Goal: Task Accomplishment & Management: Manage account settings

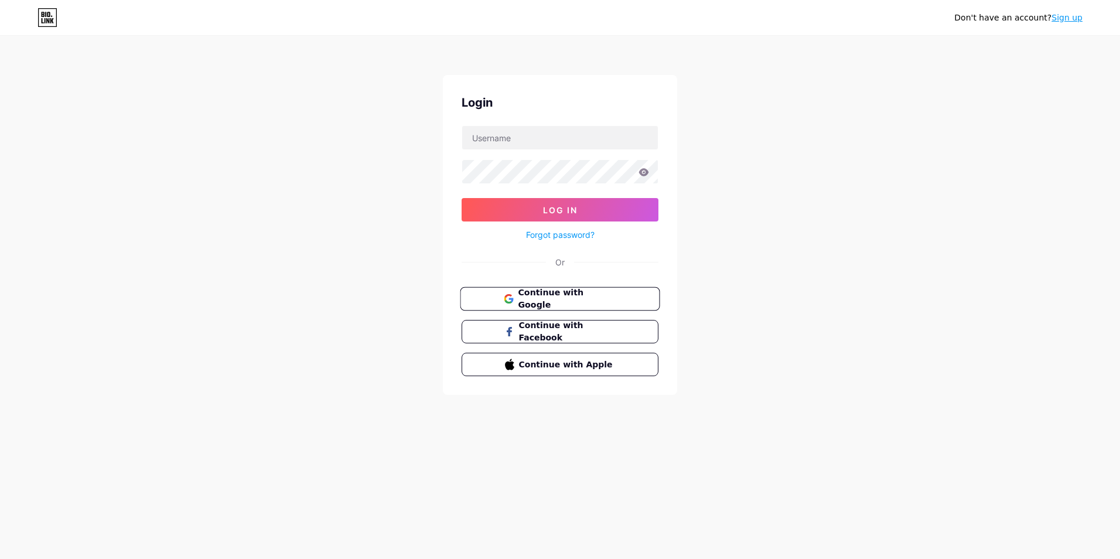
click at [576, 305] on button "Continue with Google" at bounding box center [560, 299] width 200 height 24
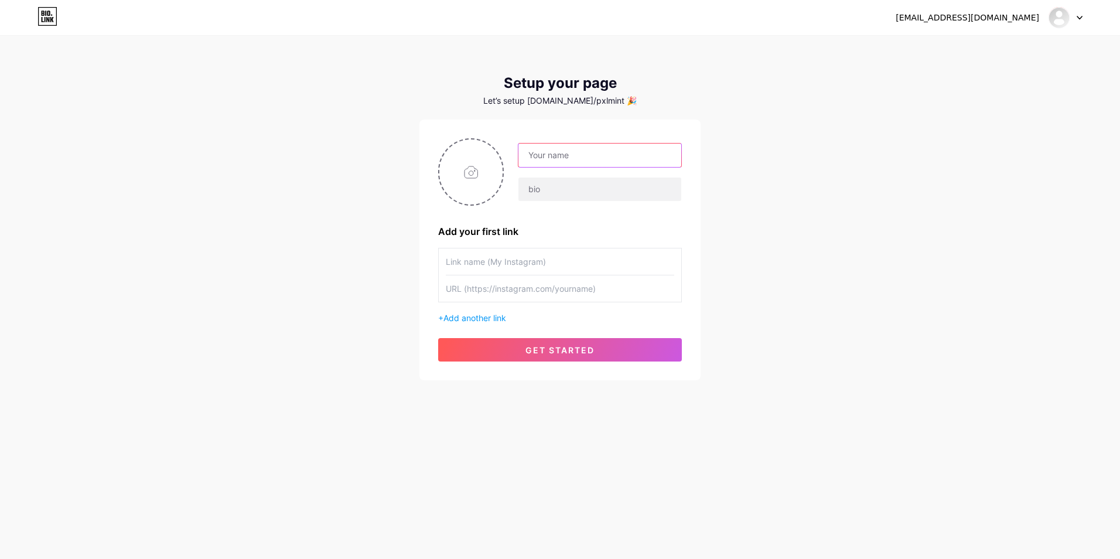
click at [548, 162] on input "text" at bounding box center [599, 154] width 163 height 23
type input "Pxl Mint"
click at [544, 187] on input "text" at bounding box center [599, 188] width 163 height 23
click at [539, 222] on div "Pxl Mint Add your first link + Add another link get started" at bounding box center [560, 249] width 244 height 223
click at [532, 182] on input "text" at bounding box center [599, 188] width 163 height 23
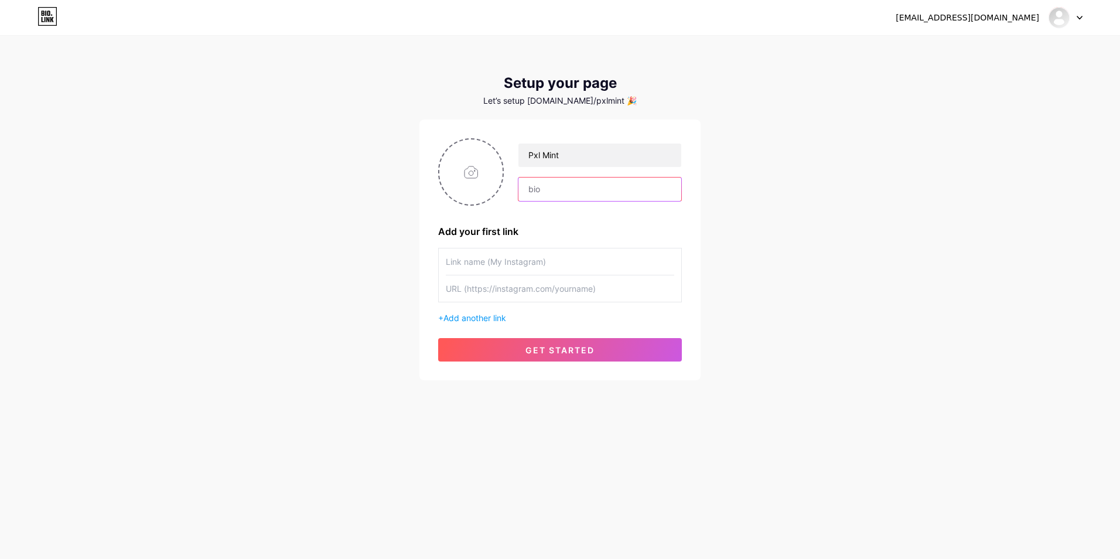
paste input "Wallpapers, minted fresh daily 🌿"
type input "Wallpapers, minted fresh daily 🌿"
click at [478, 267] on input "text" at bounding box center [560, 261] width 228 height 26
click at [483, 292] on input "text" at bounding box center [560, 288] width 228 height 26
click at [467, 179] on input "file" at bounding box center [470, 171] width 63 height 65
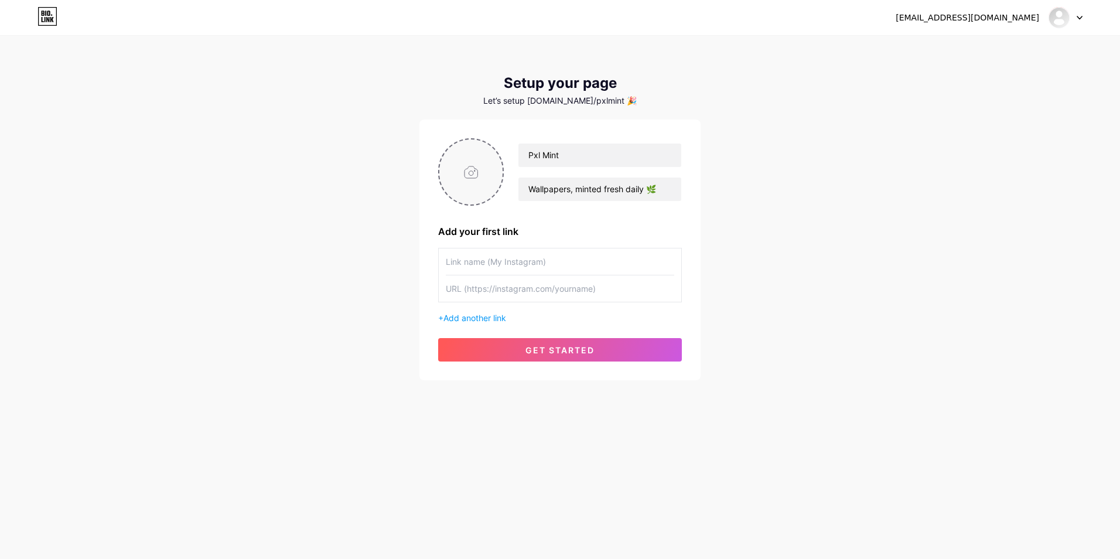
type input "C:\fakepath\Add a little bit of body text.png"
click at [540, 348] on span "get started" at bounding box center [559, 350] width 69 height 10
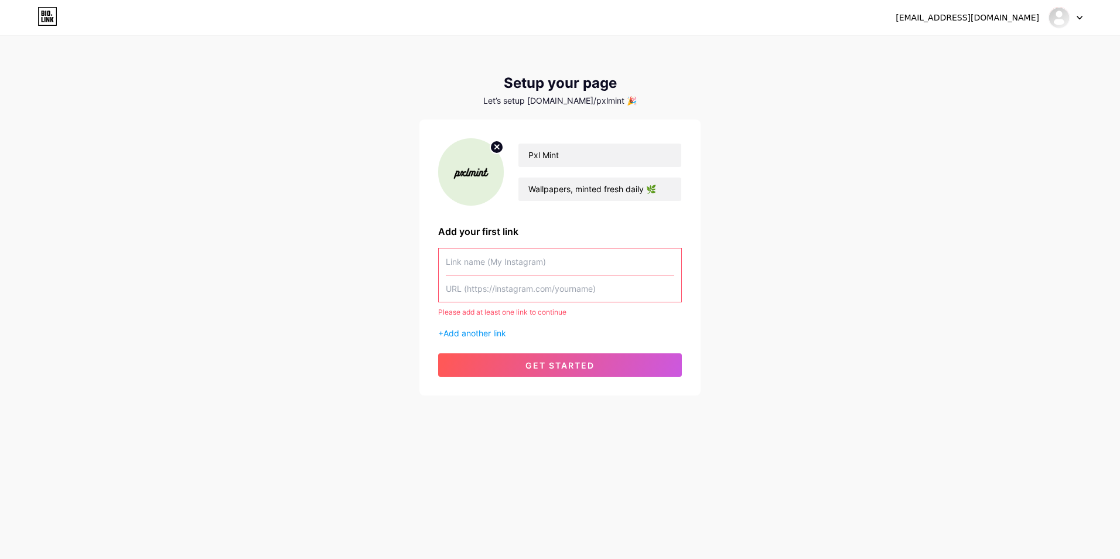
click at [477, 266] on input "text" at bounding box center [560, 261] width 228 height 26
click at [479, 294] on input "text" at bounding box center [560, 288] width 228 height 26
click at [468, 333] on span "Add another link" at bounding box center [474, 333] width 63 height 10
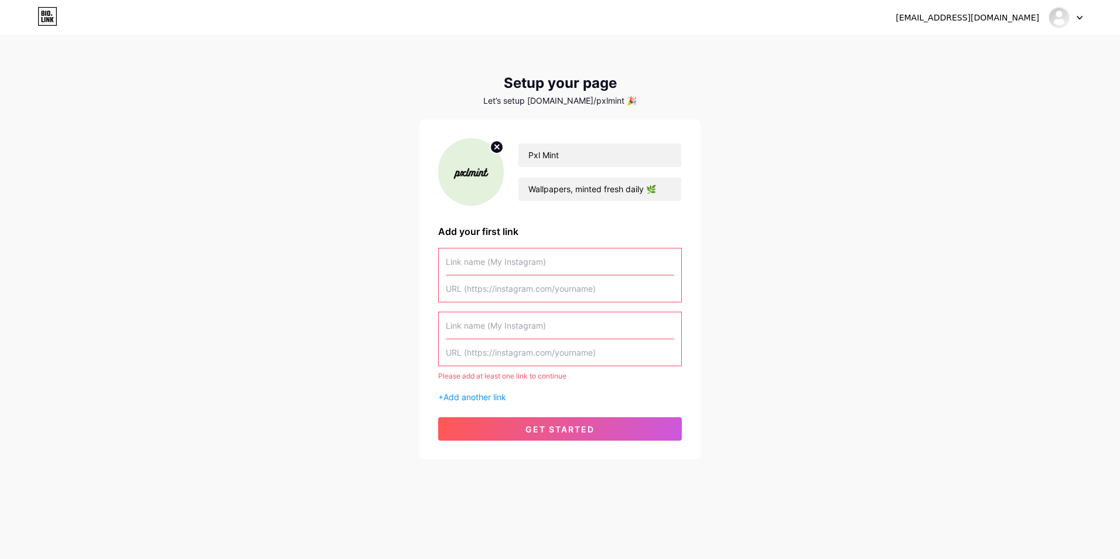
click at [508, 308] on div "Please add at least one link to continue + Add another link" at bounding box center [560, 325] width 244 height 155
click at [511, 324] on input "text" at bounding box center [560, 325] width 228 height 26
click at [541, 267] on input "text" at bounding box center [560, 261] width 228 height 26
click at [525, 348] on input "text" at bounding box center [560, 352] width 228 height 26
click at [552, 429] on span "get started" at bounding box center [559, 429] width 69 height 10
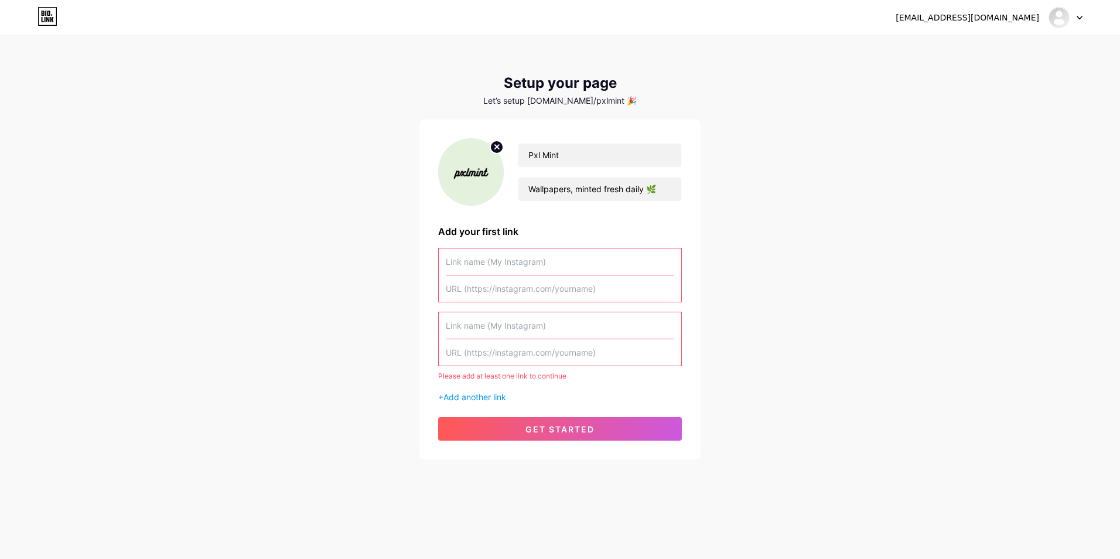
click at [461, 258] on input "text" at bounding box center [560, 261] width 228 height 26
click at [1073, 16] on div at bounding box center [1065, 17] width 34 height 21
click at [528, 265] on input "text" at bounding box center [560, 261] width 228 height 26
click at [489, 272] on input "text" at bounding box center [560, 261] width 228 height 26
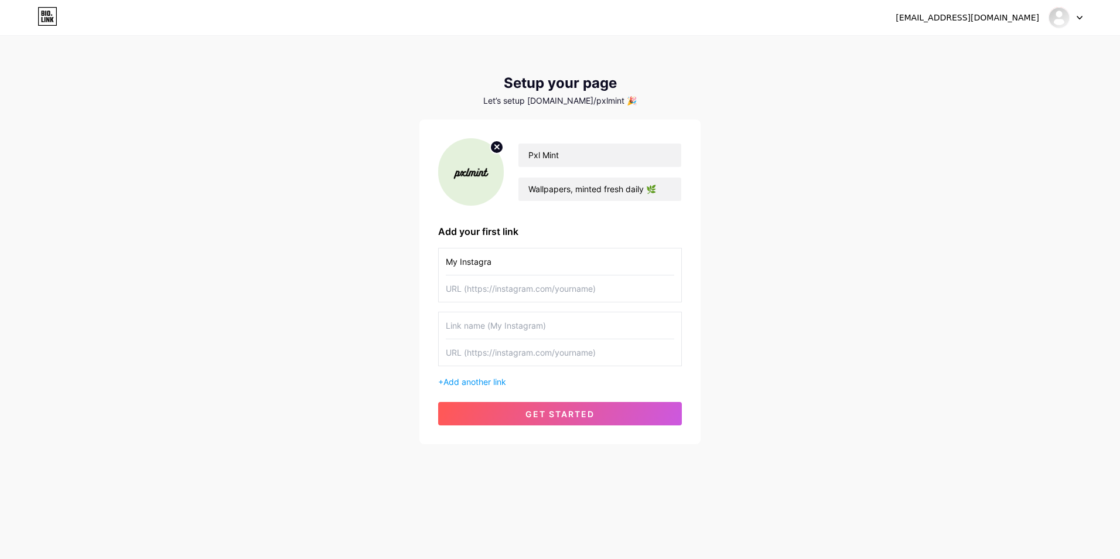
type input "My Instagram"
type input "My Store"
click at [483, 290] on input "text" at bounding box center [560, 288] width 228 height 26
click at [485, 281] on input "text" at bounding box center [560, 288] width 228 height 26
paste input "[URL][DOMAIN_NAME]"
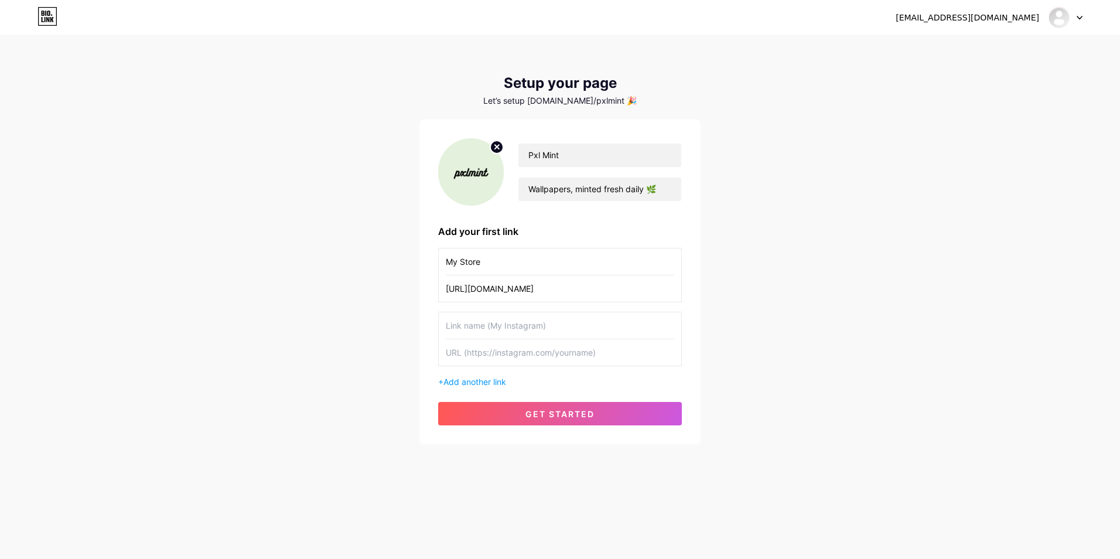
type input "[URL][DOMAIN_NAME]"
click at [461, 262] on input "My Store" at bounding box center [560, 261] width 228 height 26
type input "My Gumroad Store"
click at [577, 290] on input "[URL][DOMAIN_NAME]" at bounding box center [560, 288] width 228 height 26
type input "[URL][DOMAIN_NAME]"
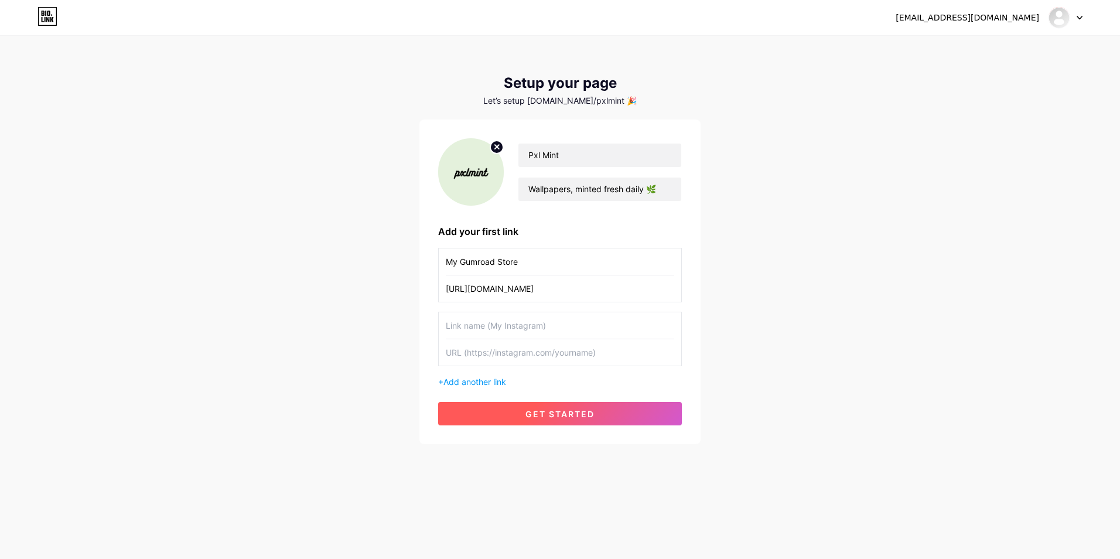
click at [570, 406] on button "get started" at bounding box center [560, 413] width 244 height 23
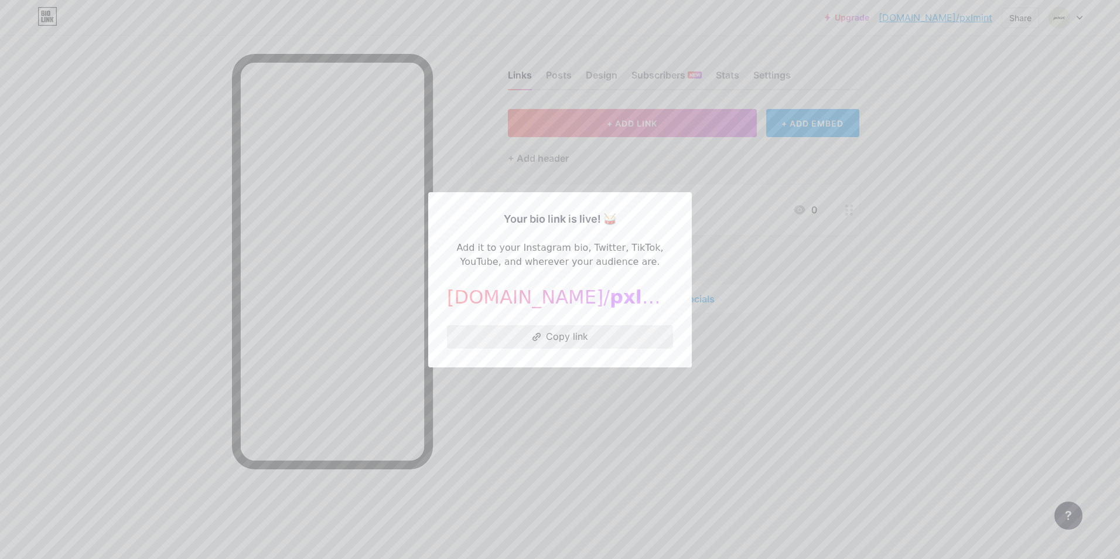
click at [569, 336] on button "Copy link" at bounding box center [560, 336] width 226 height 23
click at [741, 129] on div at bounding box center [560, 279] width 1120 height 559
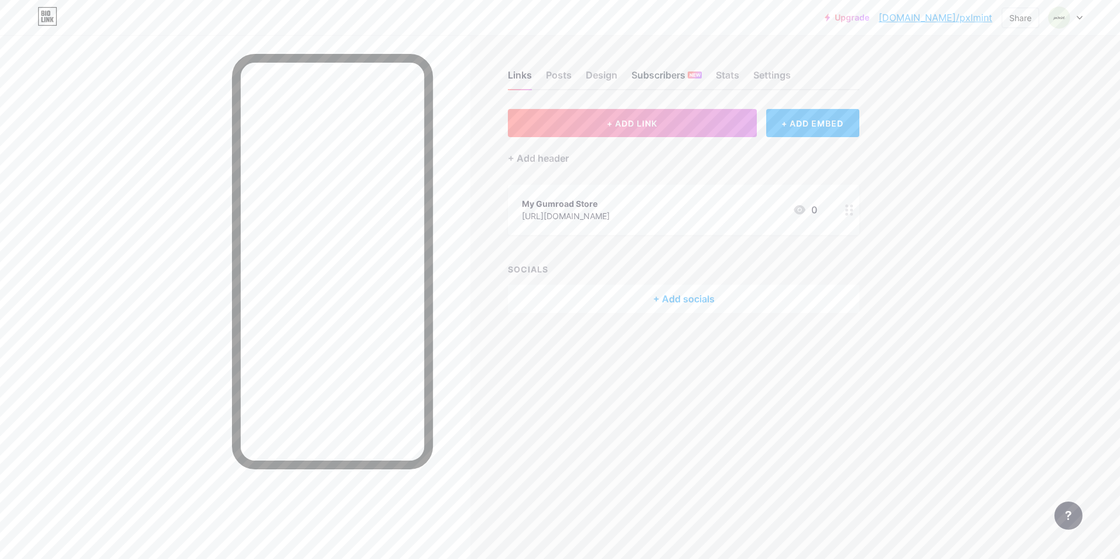
click at [671, 80] on div "Subscribers NEW" at bounding box center [666, 78] width 70 height 21
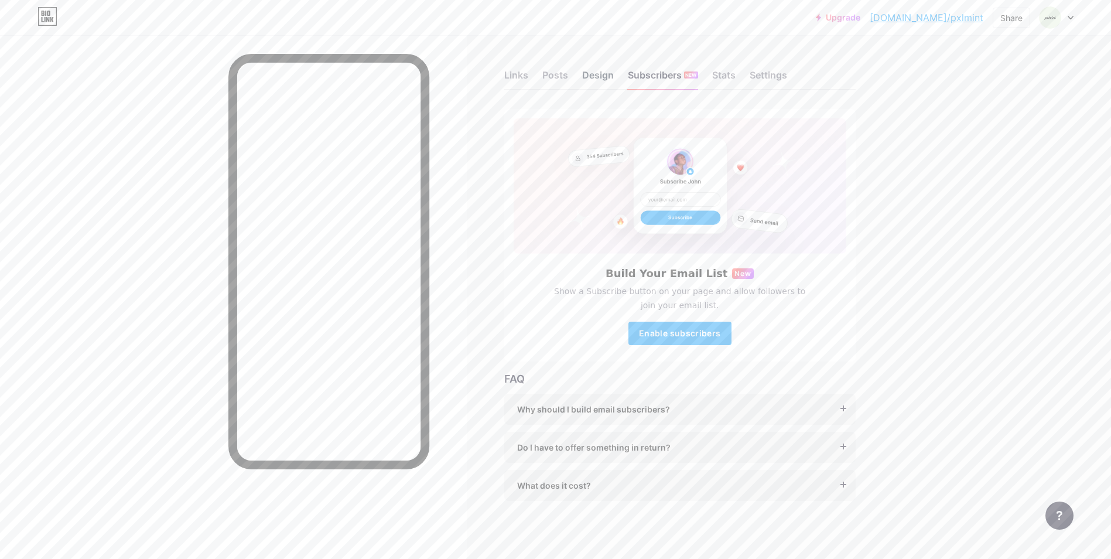
click at [586, 82] on div "Design" at bounding box center [598, 78] width 32 height 21
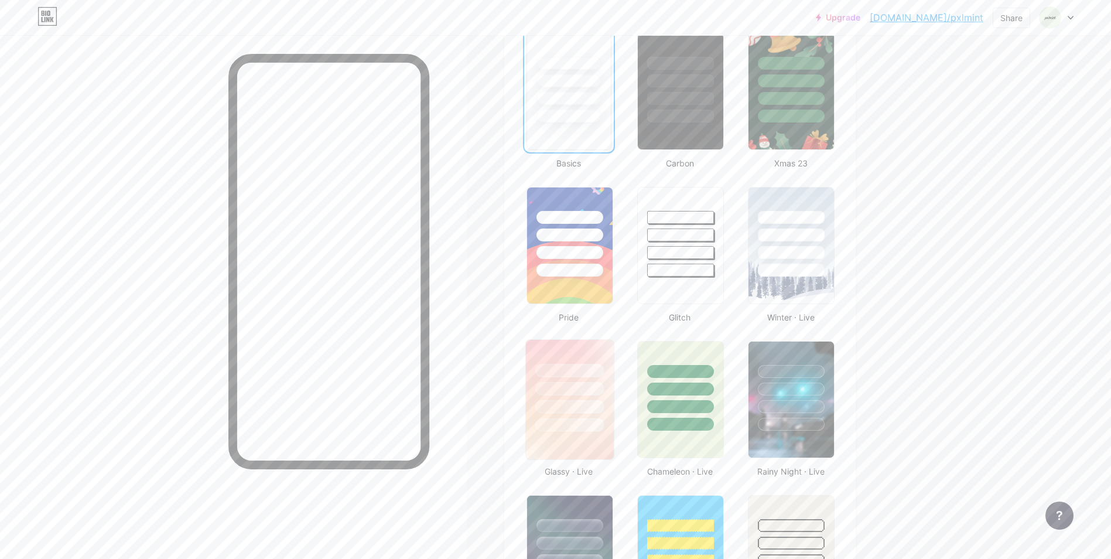
scroll to position [351, 0]
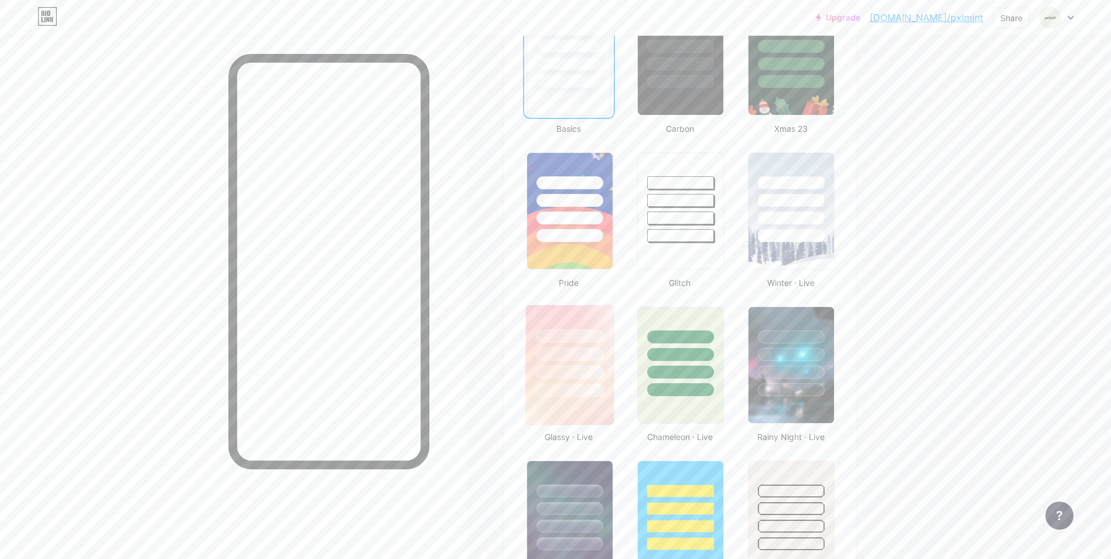
click at [591, 388] on div at bounding box center [569, 390] width 69 height 13
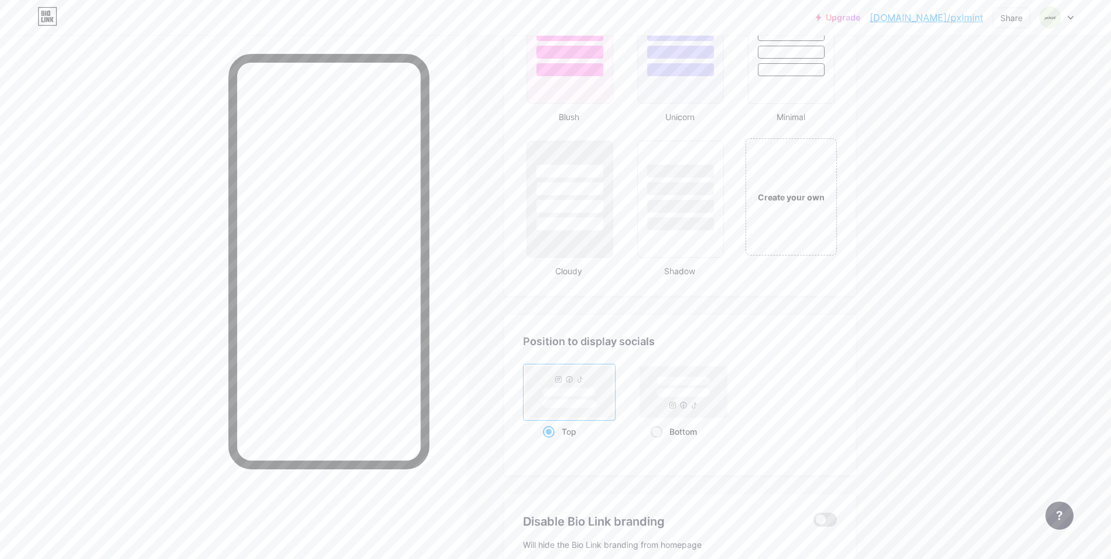
scroll to position [1288, 0]
click at [660, 429] on span at bounding box center [657, 431] width 12 height 12
click at [658, 441] on input "Bottom" at bounding box center [655, 445] width 8 height 8
radio input "true"
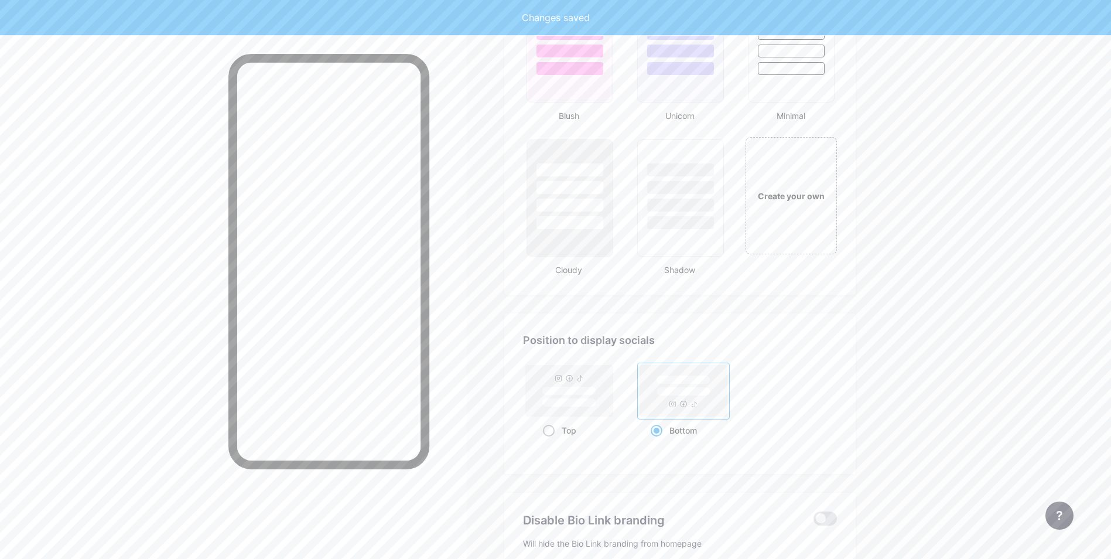
click at [549, 433] on span at bounding box center [549, 431] width 12 height 12
click at [549, 441] on input "Top" at bounding box center [547, 445] width 8 height 8
radio input "true"
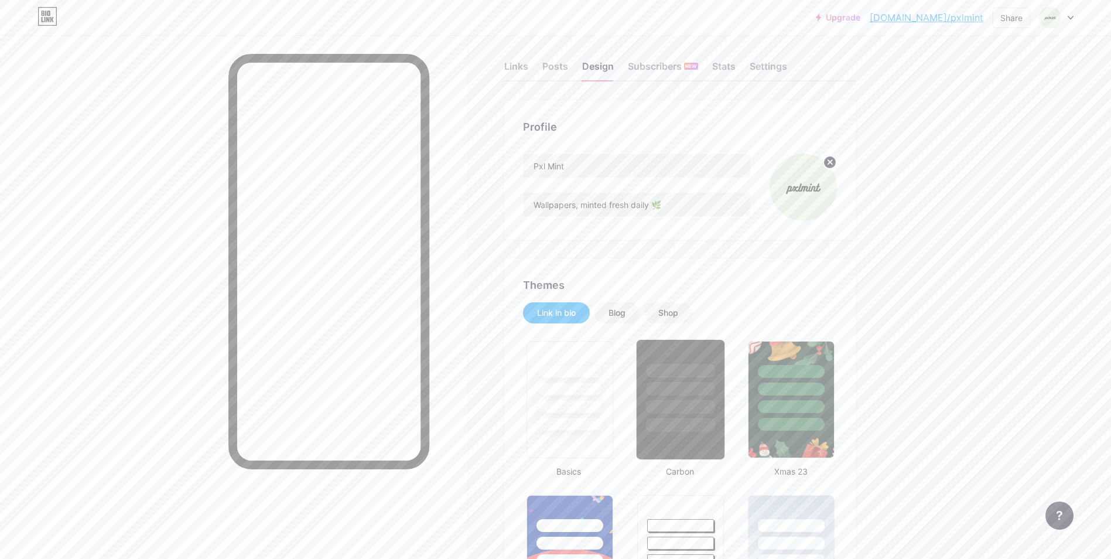
scroll to position [0, 0]
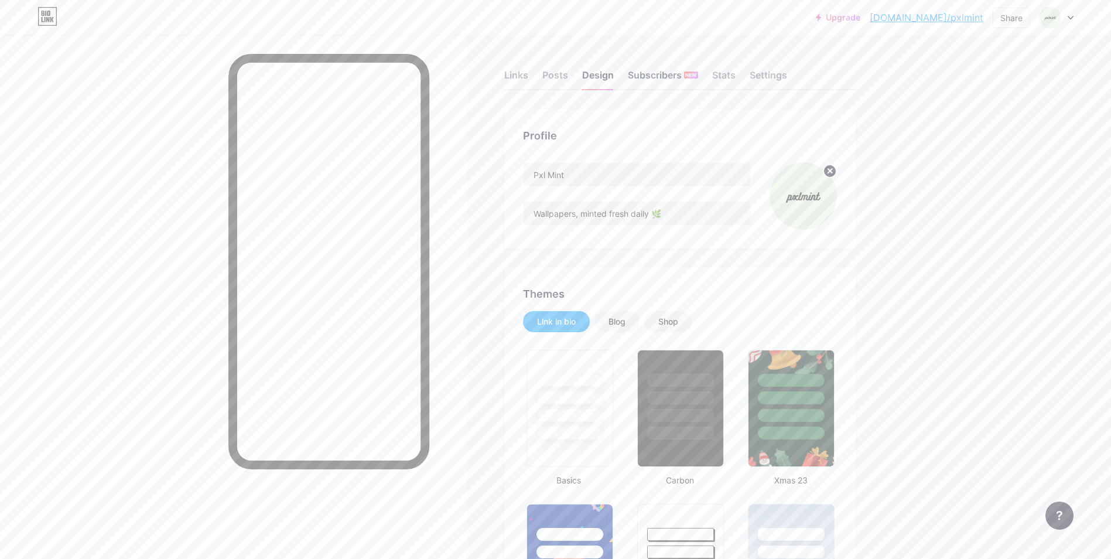
click at [655, 78] on div "Subscribers NEW" at bounding box center [663, 78] width 70 height 21
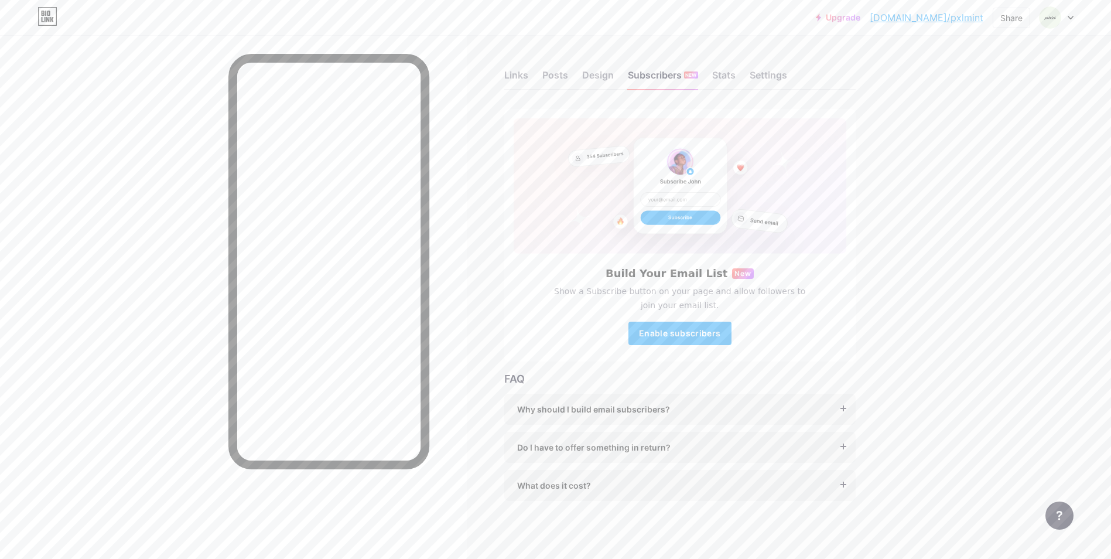
click at [741, 71] on div "Links Posts Design Subscribers NEW Stats Settings" at bounding box center [679, 69] width 351 height 41
click at [736, 74] on div "Stats" at bounding box center [723, 78] width 23 height 21
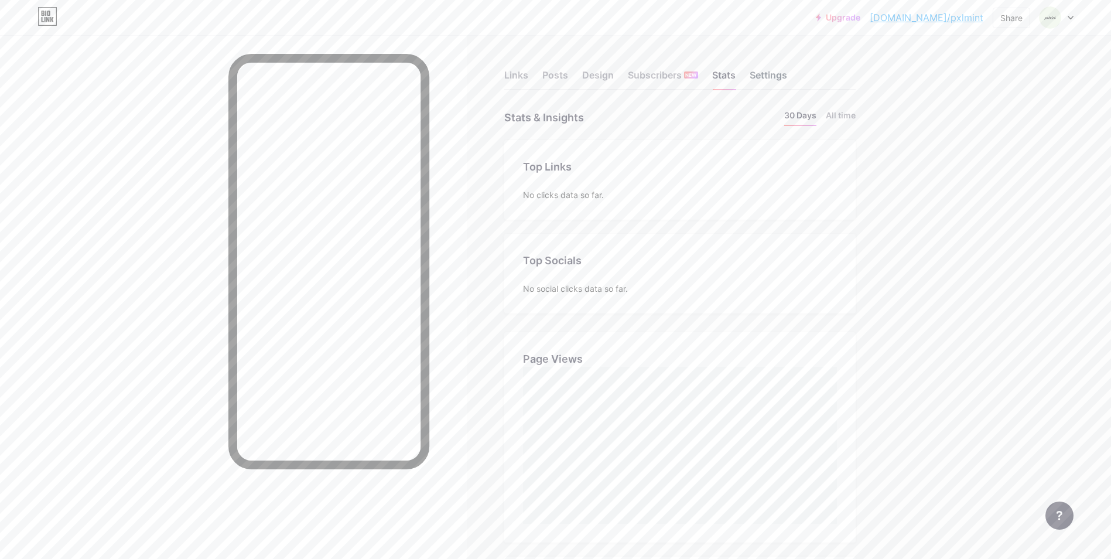
scroll to position [559, 1111]
click at [761, 74] on div "Settings" at bounding box center [768, 78] width 37 height 21
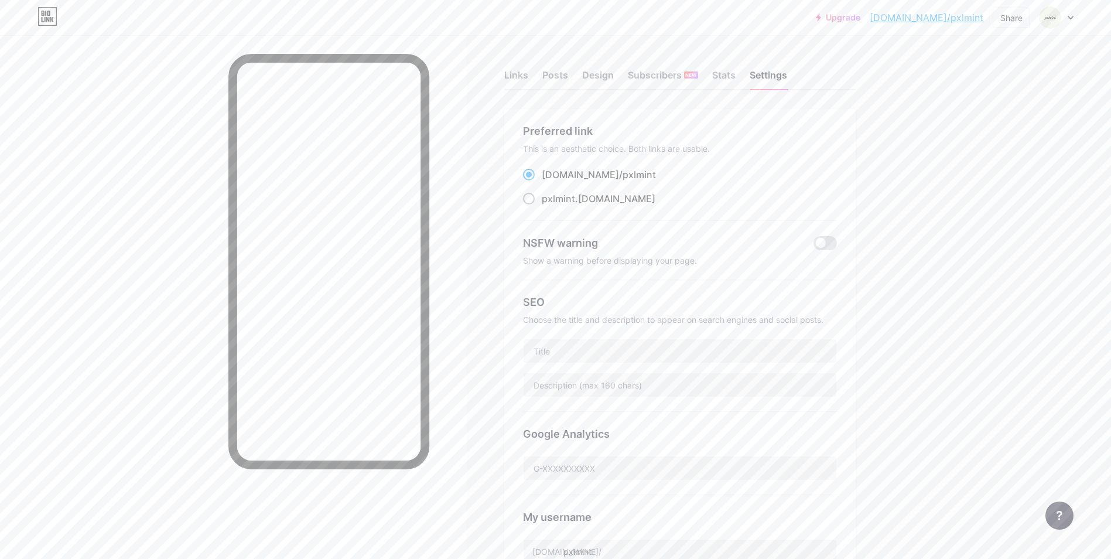
click at [539, 200] on label "pxlmint .[DOMAIN_NAME]" at bounding box center [589, 198] width 132 height 14
click at [542, 206] on input "pxlmint .[DOMAIN_NAME]" at bounding box center [546, 210] width 8 height 8
radio input "true"
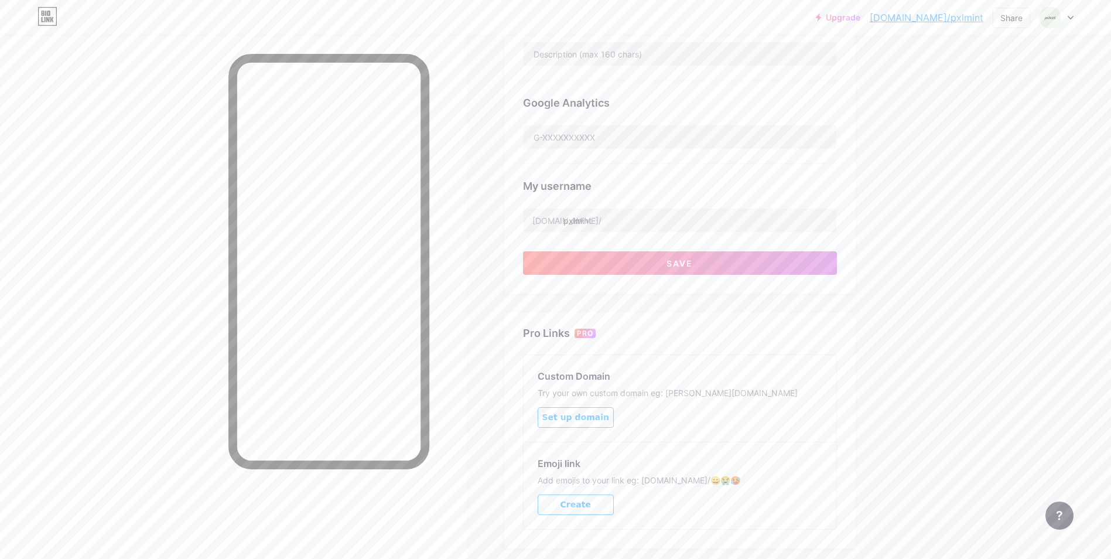
scroll to position [351, 0]
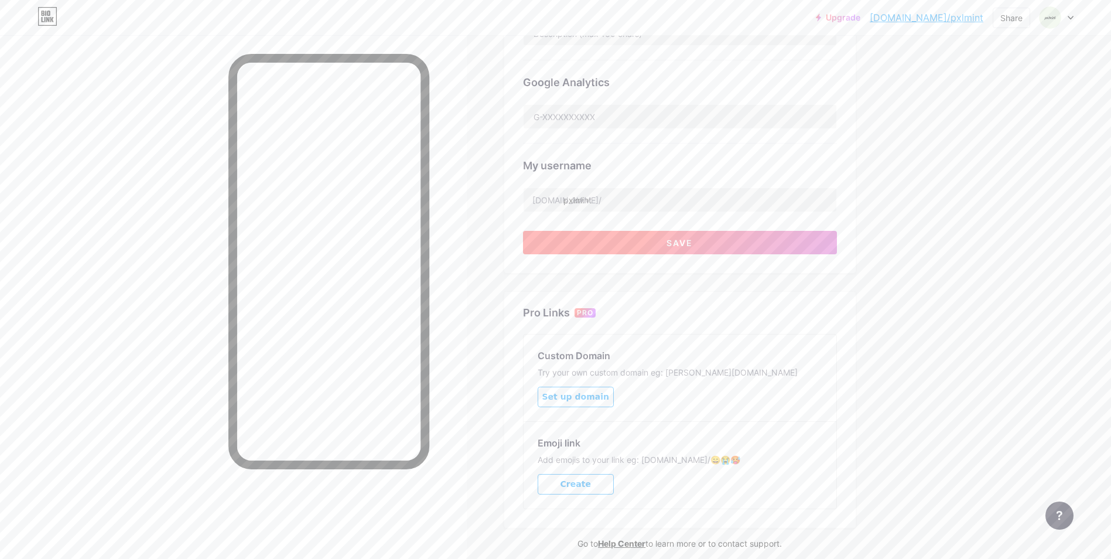
click at [698, 240] on button "Save" at bounding box center [680, 242] width 314 height 23
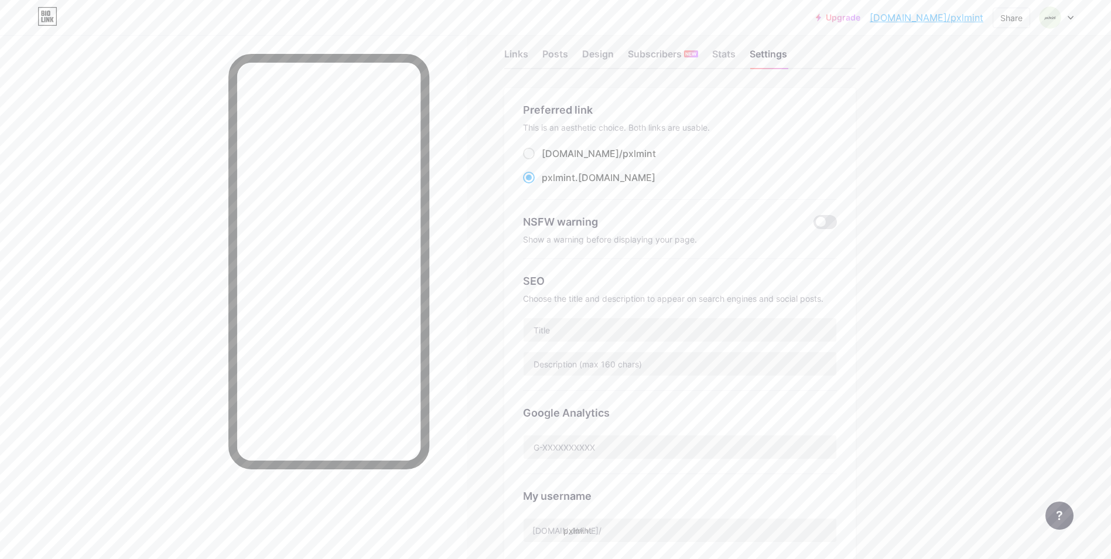
scroll to position [0, 0]
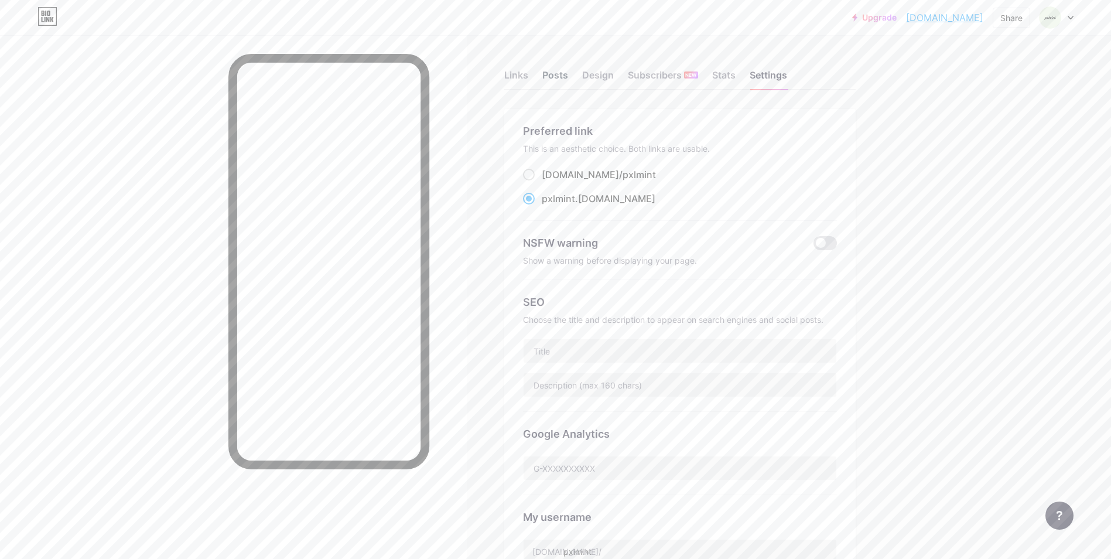
click at [550, 74] on div "Posts" at bounding box center [555, 78] width 26 height 21
click at [525, 76] on div "Links" at bounding box center [516, 78] width 24 height 21
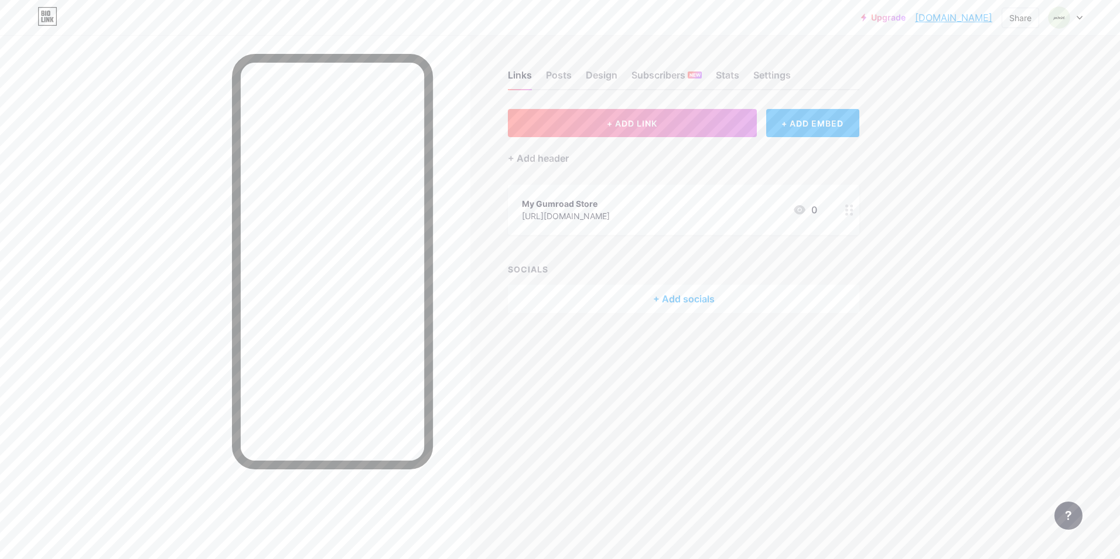
drag, startPoint x: 511, startPoint y: 216, endPoint x: 635, endPoint y: 217, distance: 123.6
click at [635, 217] on div "My Gumroad Store [URL][DOMAIN_NAME] 0" at bounding box center [683, 209] width 351 height 50
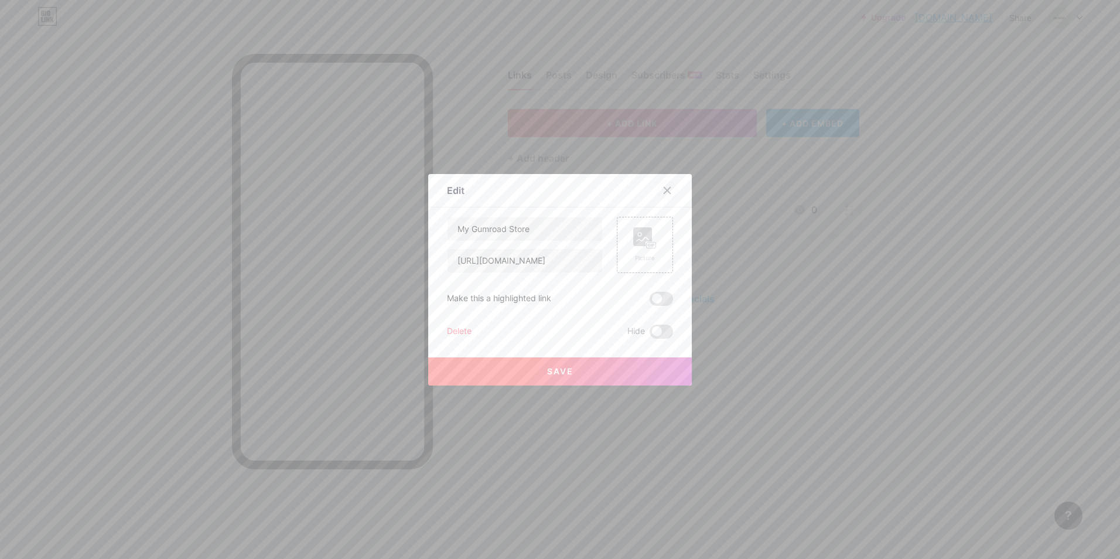
click at [664, 194] on icon at bounding box center [666, 190] width 9 height 9
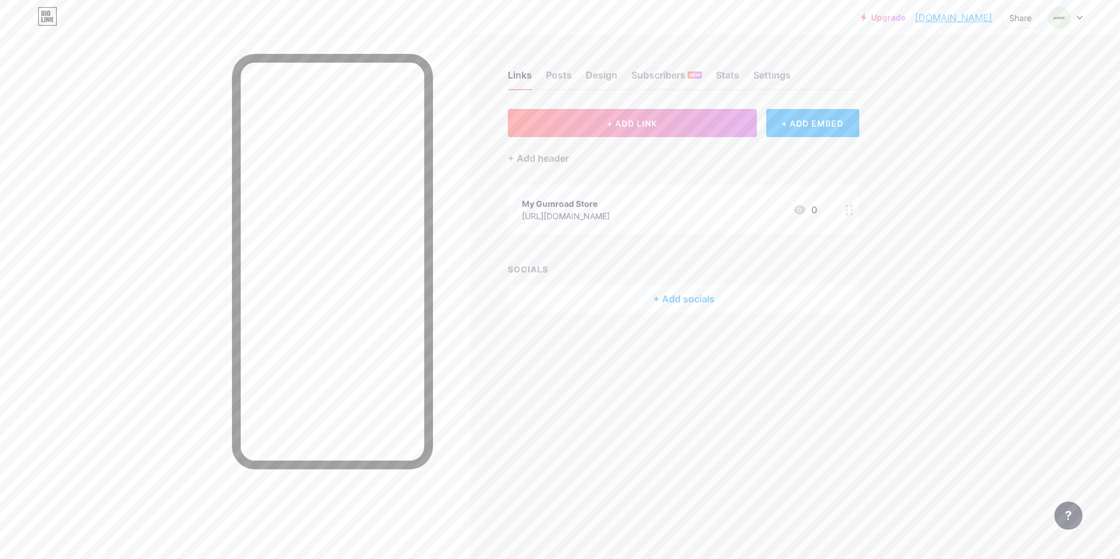
click at [587, 217] on div "[URL][DOMAIN_NAME]" at bounding box center [566, 216] width 88 height 12
click at [648, 241] on rect at bounding box center [651, 244] width 11 height 7
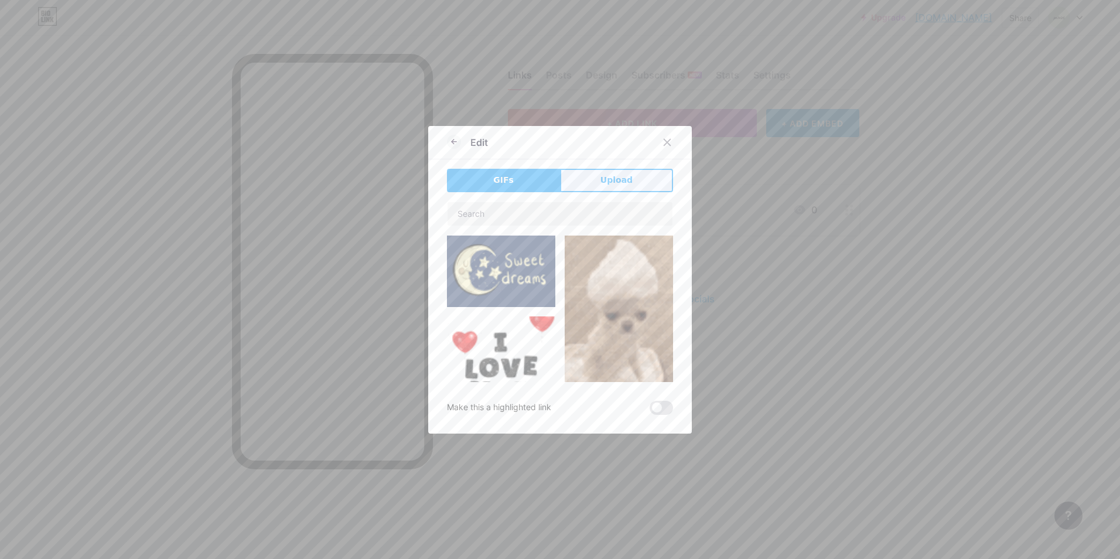
click at [600, 176] on span "Upload" at bounding box center [616, 180] width 32 height 12
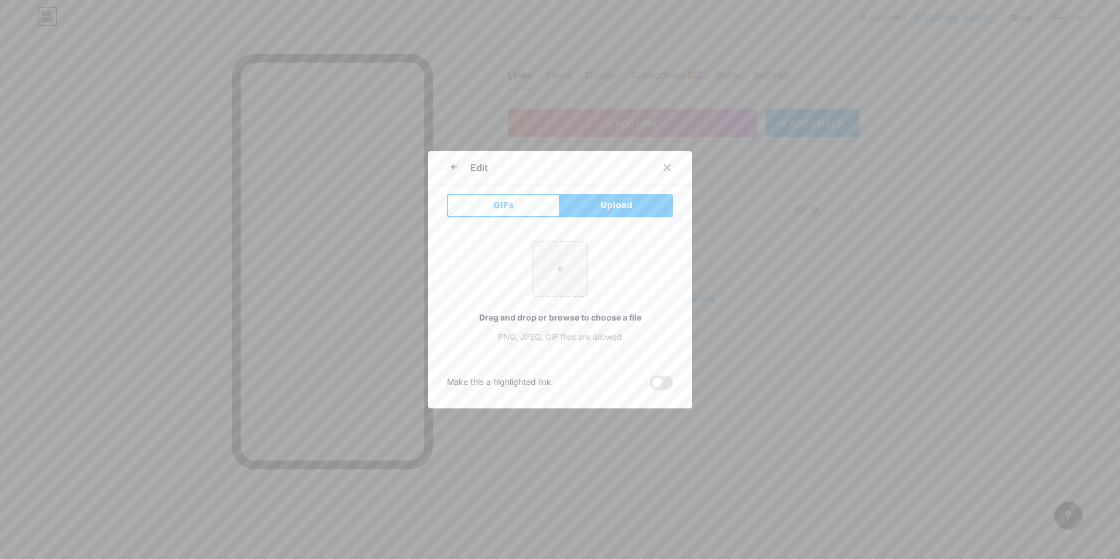
click at [560, 257] on input "file" at bounding box center [559, 268] width 55 height 55
type input "C:\fakepath\gumroad-1.svg"
click at [546, 271] on input "file" at bounding box center [559, 268] width 55 height 55
click at [525, 198] on button "GIFs" at bounding box center [503, 205] width 113 height 23
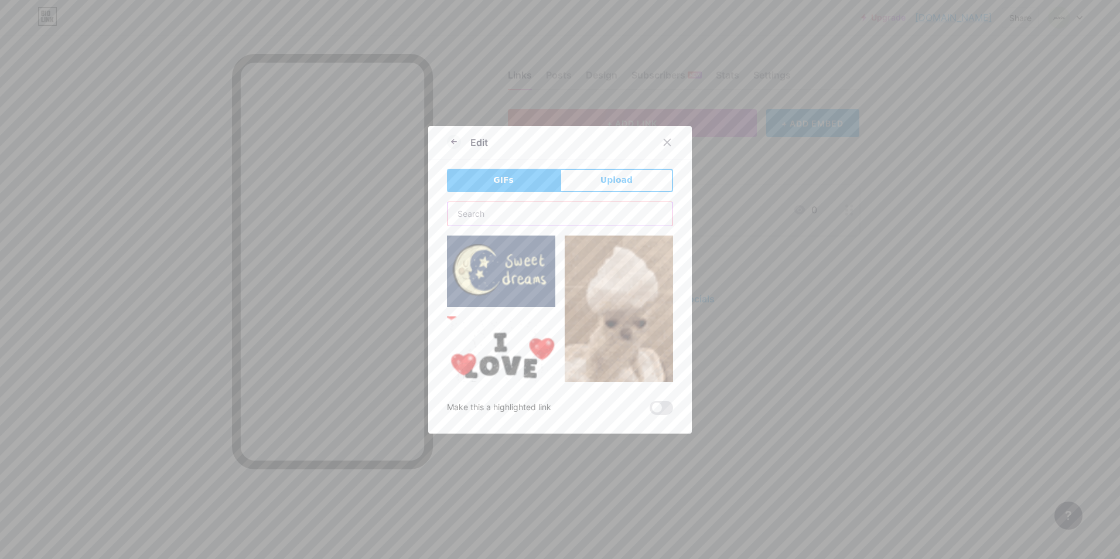
click at [491, 213] on input "text" at bounding box center [559, 213] width 225 height 23
type input "gumroad"
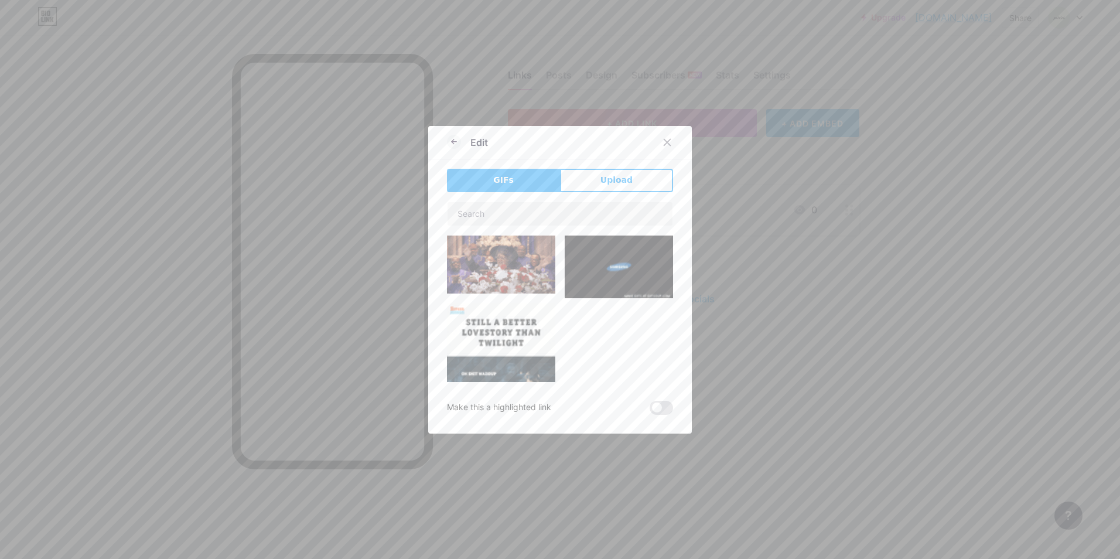
click at [581, 190] on button "Upload" at bounding box center [616, 180] width 113 height 23
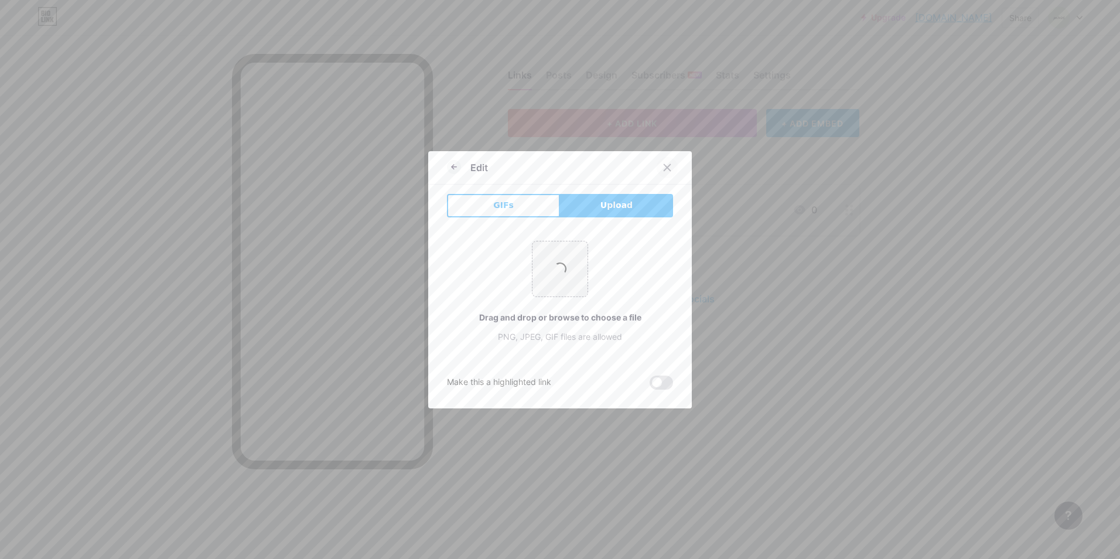
click at [664, 168] on icon at bounding box center [667, 167] width 6 height 6
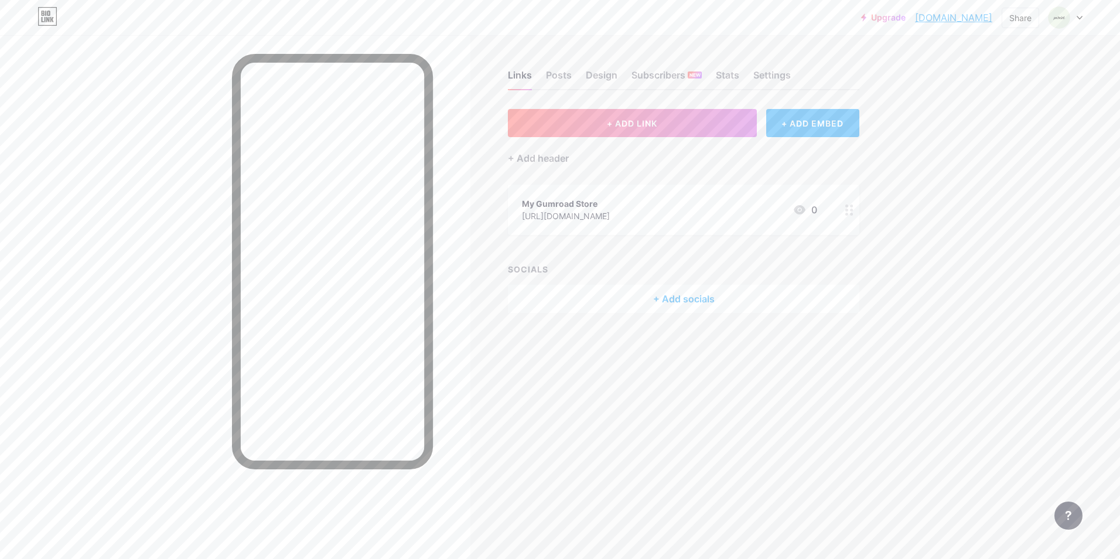
click at [582, 207] on div "My Gumroad Store" at bounding box center [566, 203] width 88 height 12
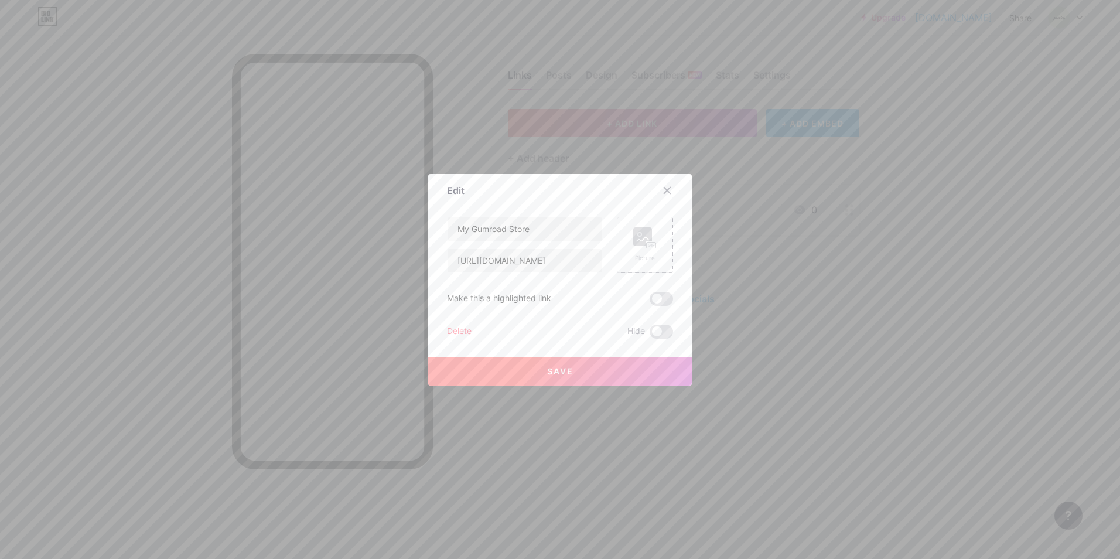
click at [652, 235] on icon at bounding box center [644, 238] width 23 height 22
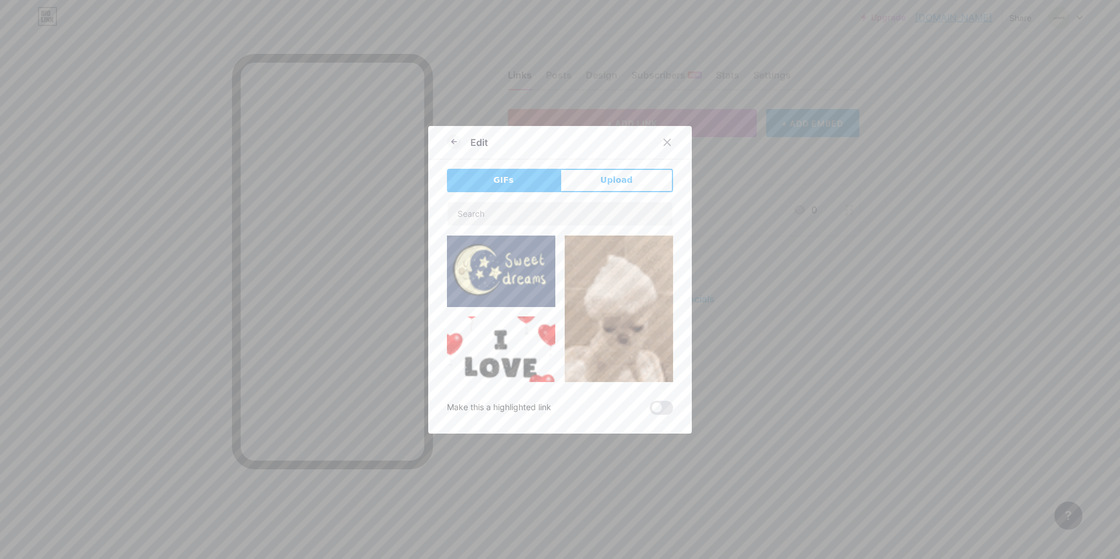
click at [596, 180] on button "Upload" at bounding box center [616, 180] width 113 height 23
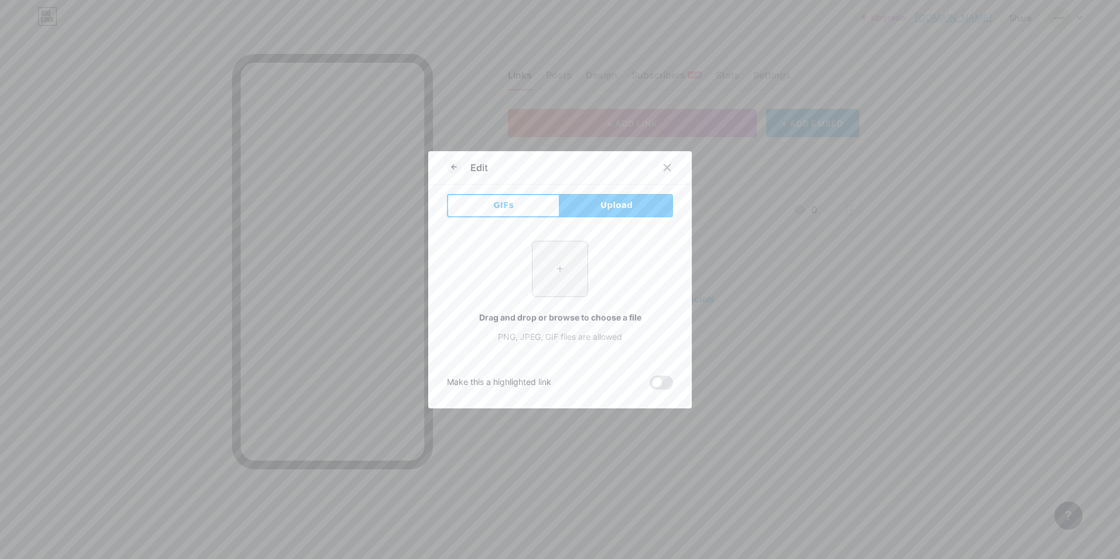
click at [564, 266] on input "file" at bounding box center [559, 268] width 55 height 55
type input "C:\fakepath\gumroad-1.png"
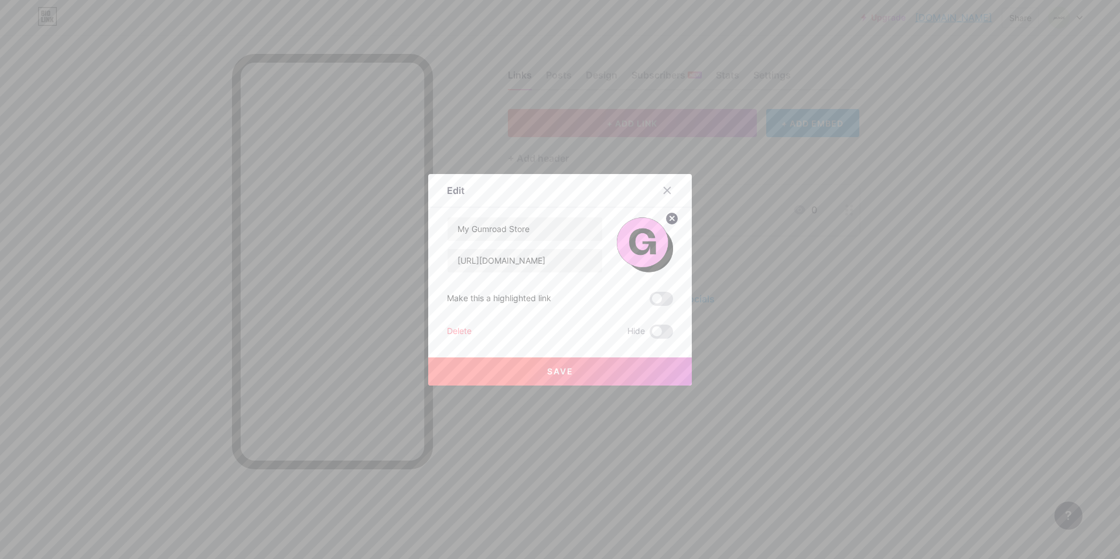
click at [549, 366] on button "Save" at bounding box center [560, 371] width 264 height 28
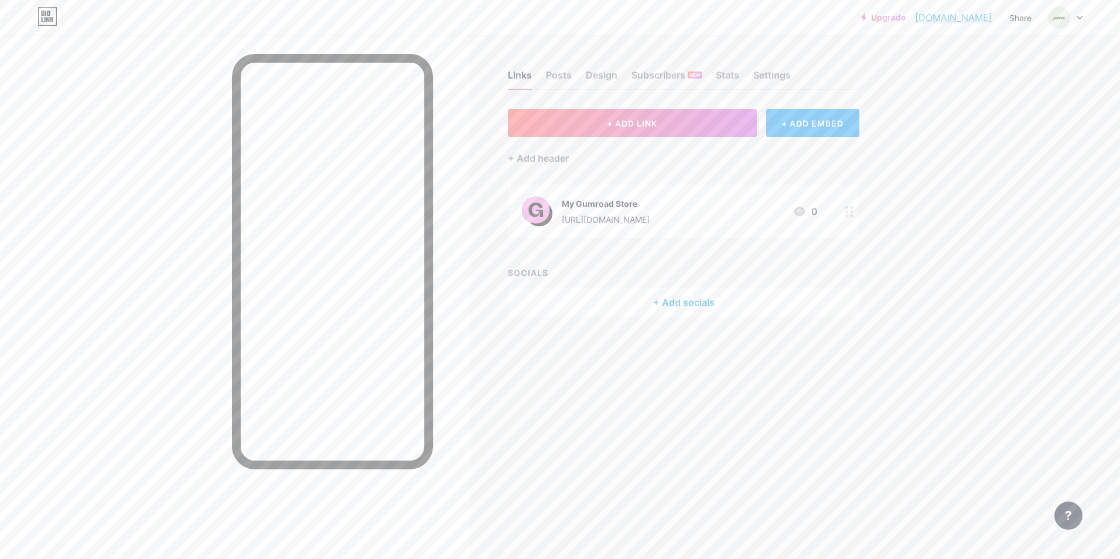
click at [594, 206] on div "My Gumroad Store" at bounding box center [606, 203] width 88 height 12
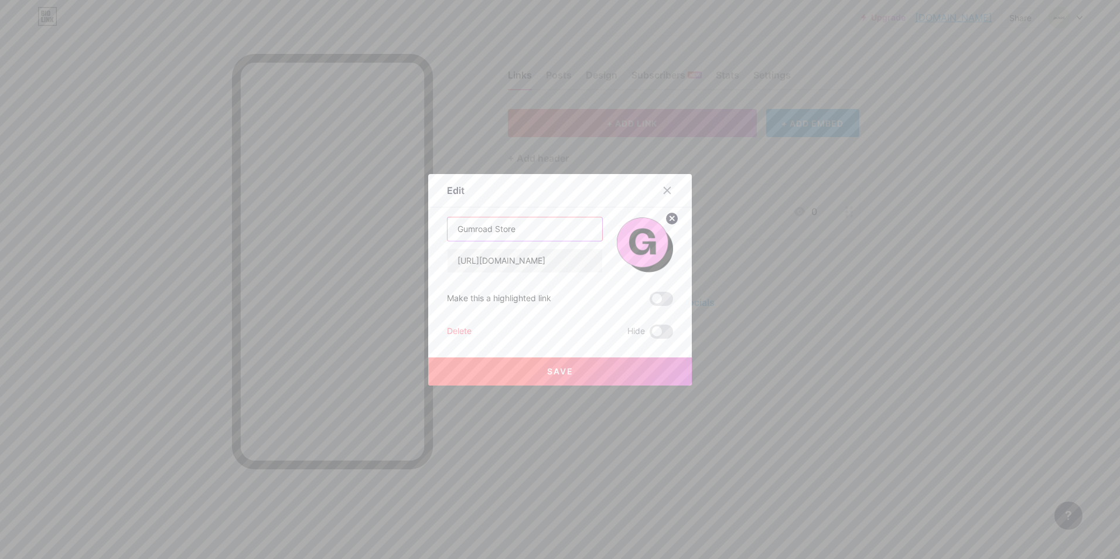
type input "Gumroad Store"
click at [583, 367] on button "Save" at bounding box center [560, 371] width 264 height 28
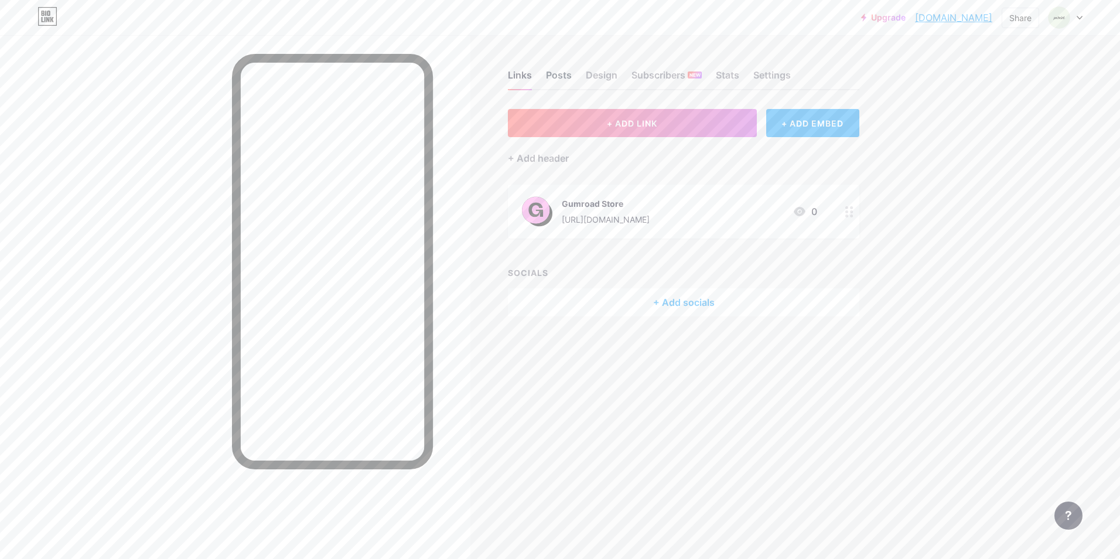
click at [559, 77] on div "Posts" at bounding box center [559, 78] width 26 height 21
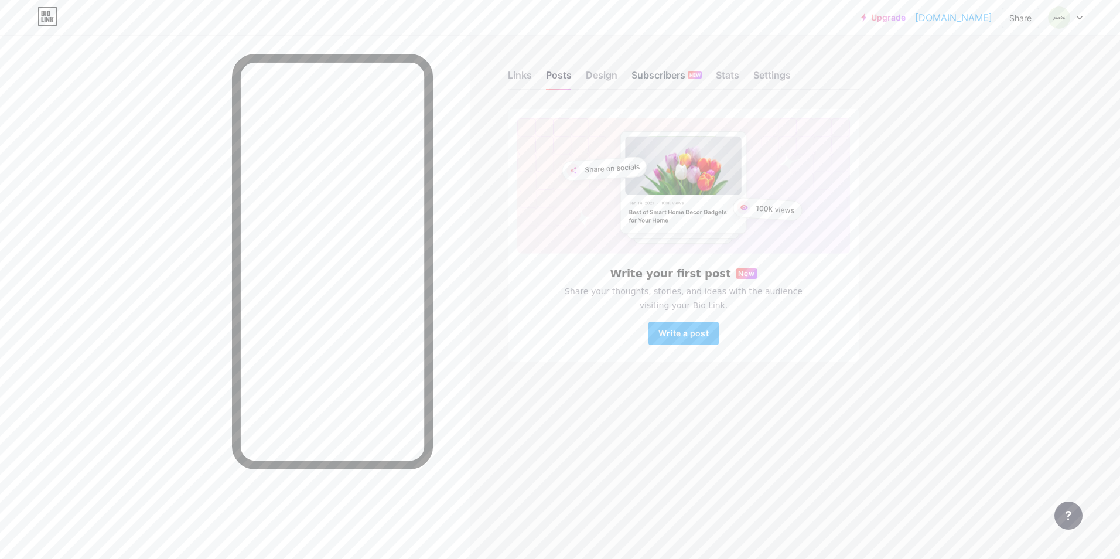
click at [644, 73] on div "Subscribers NEW" at bounding box center [666, 78] width 70 height 21
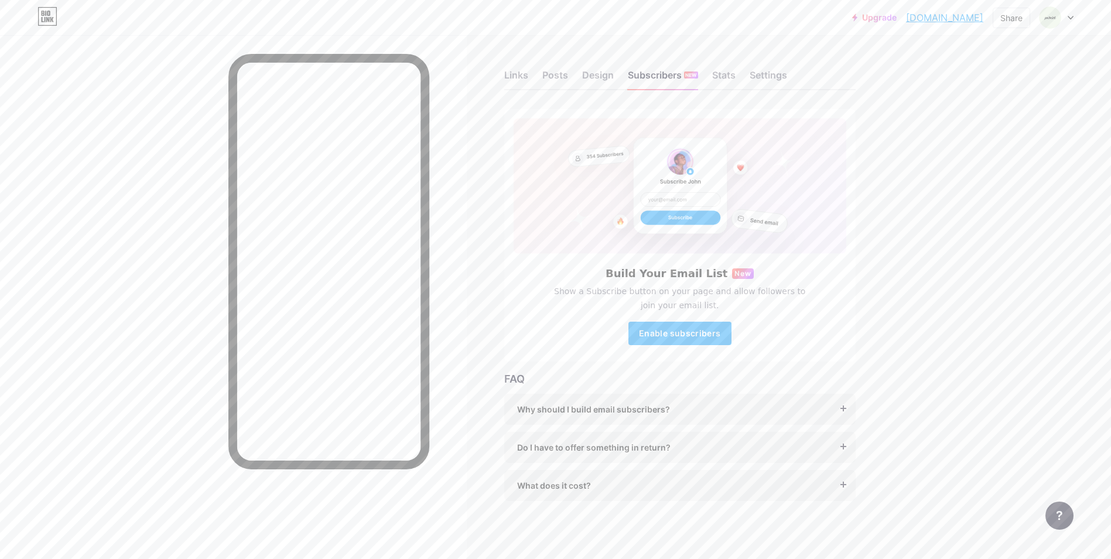
click at [604, 89] on div "Links Posts Design Subscribers NEW Stats Settings" at bounding box center [679, 69] width 351 height 41
click at [604, 80] on div "Design" at bounding box center [598, 78] width 32 height 21
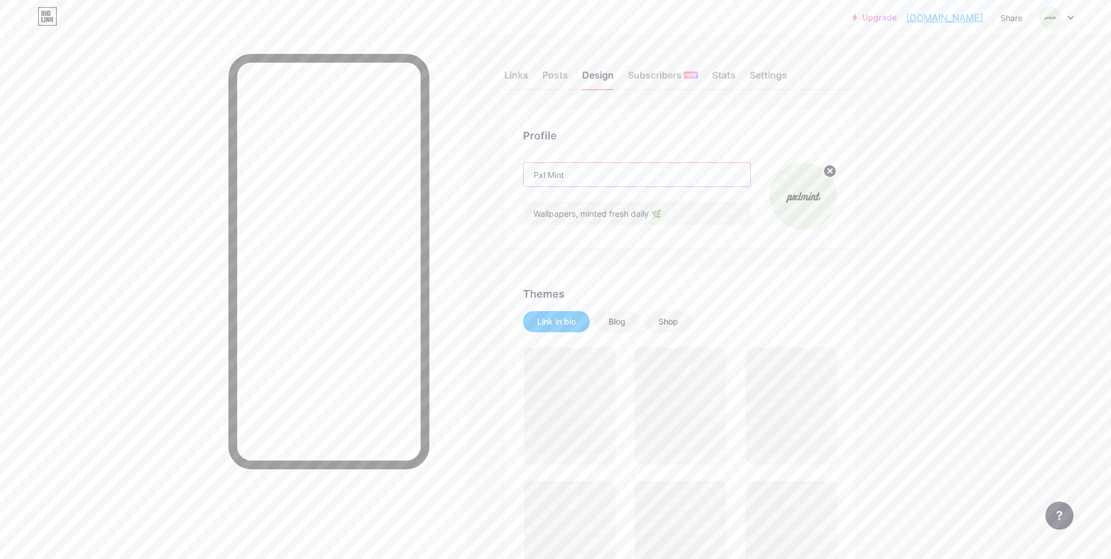
click at [577, 178] on input "Pxl Mint" at bounding box center [637, 174] width 227 height 23
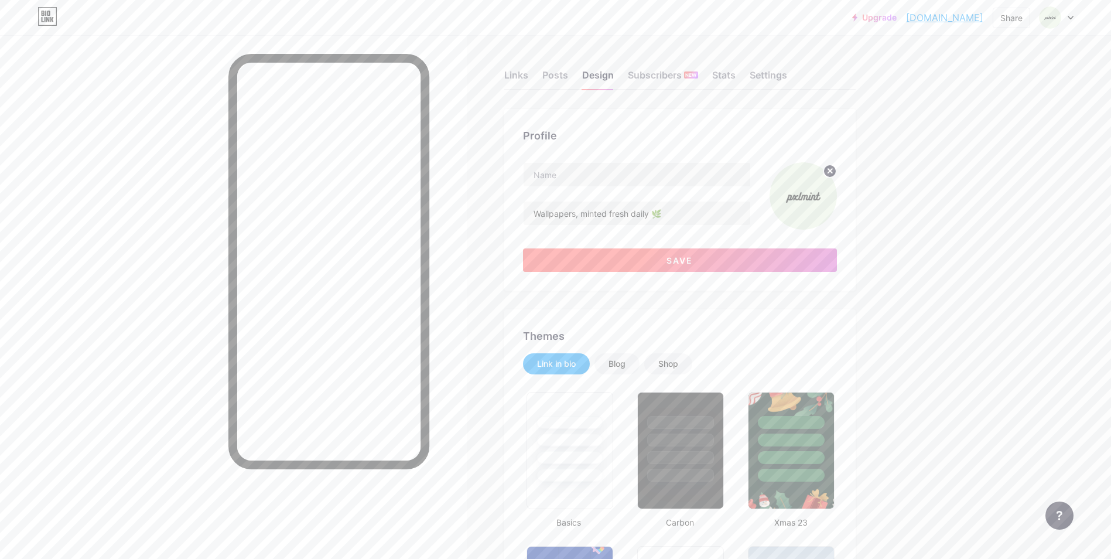
click at [670, 271] on button "Save" at bounding box center [680, 259] width 314 height 23
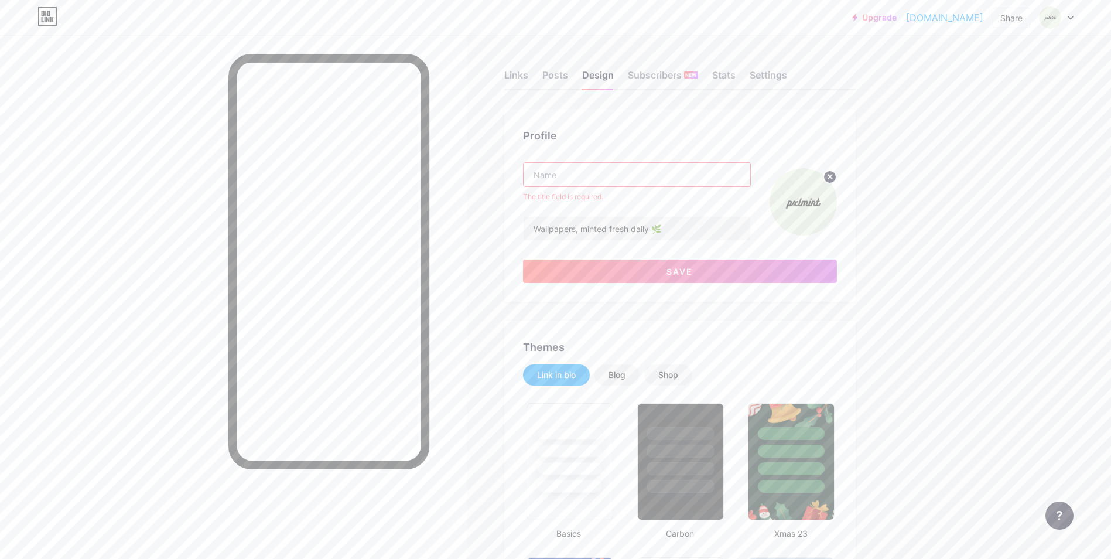
click at [582, 175] on input "text" at bounding box center [637, 174] width 227 height 23
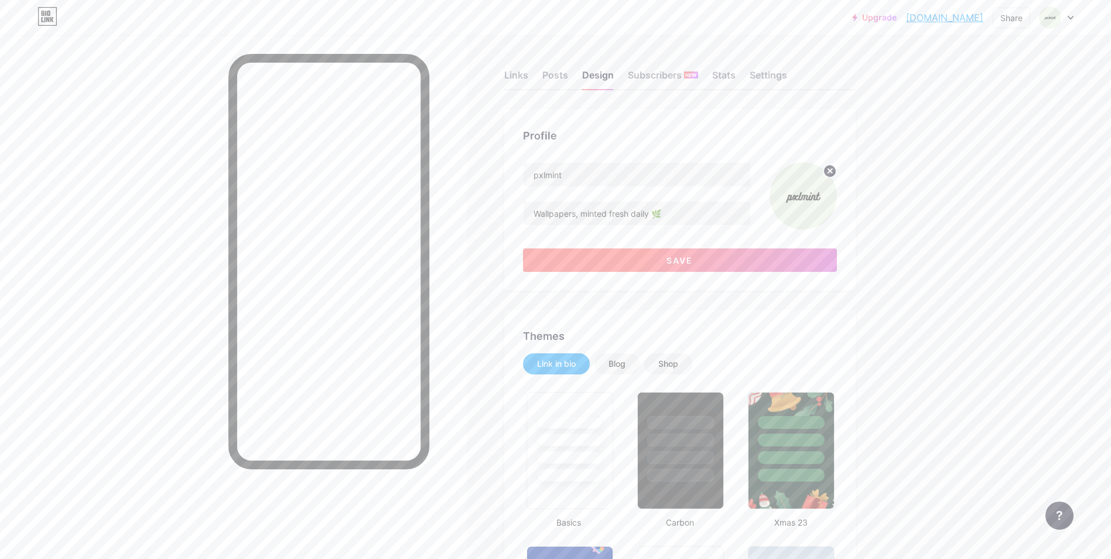
click at [699, 266] on button "Save" at bounding box center [680, 259] width 314 height 23
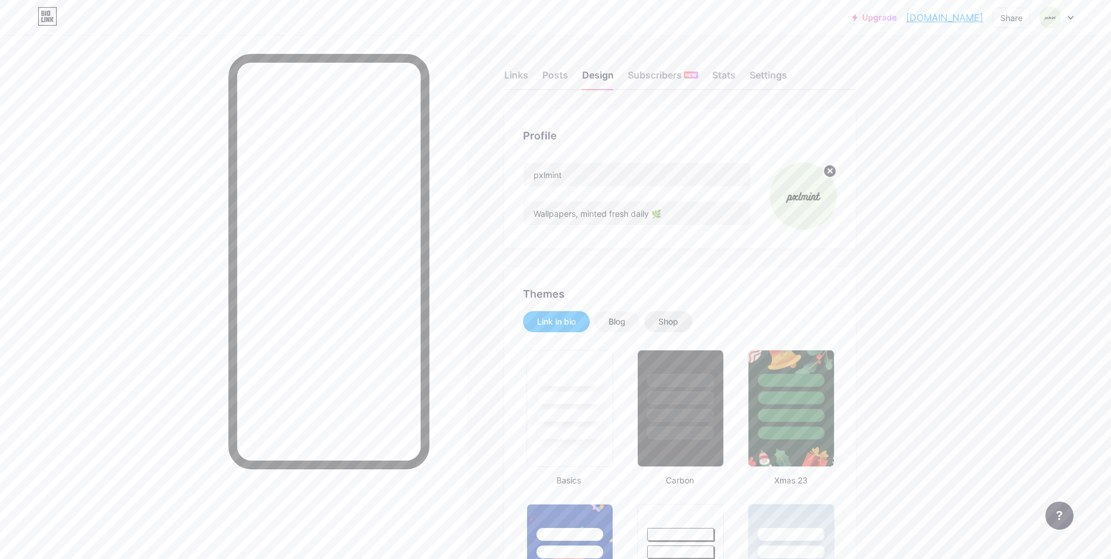
click at [658, 323] on div "Shop" at bounding box center [668, 321] width 48 height 21
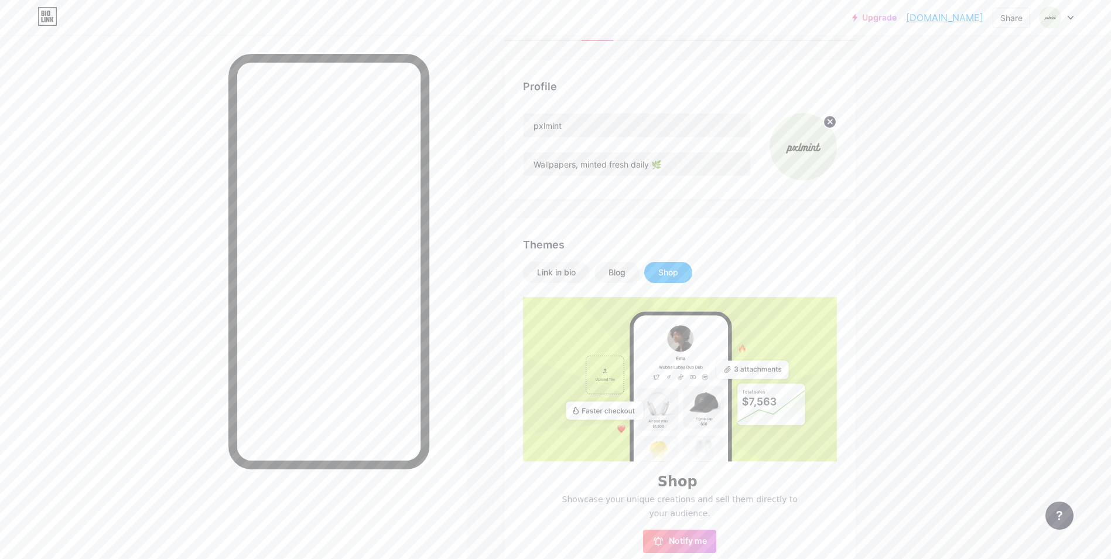
scroll to position [176, 0]
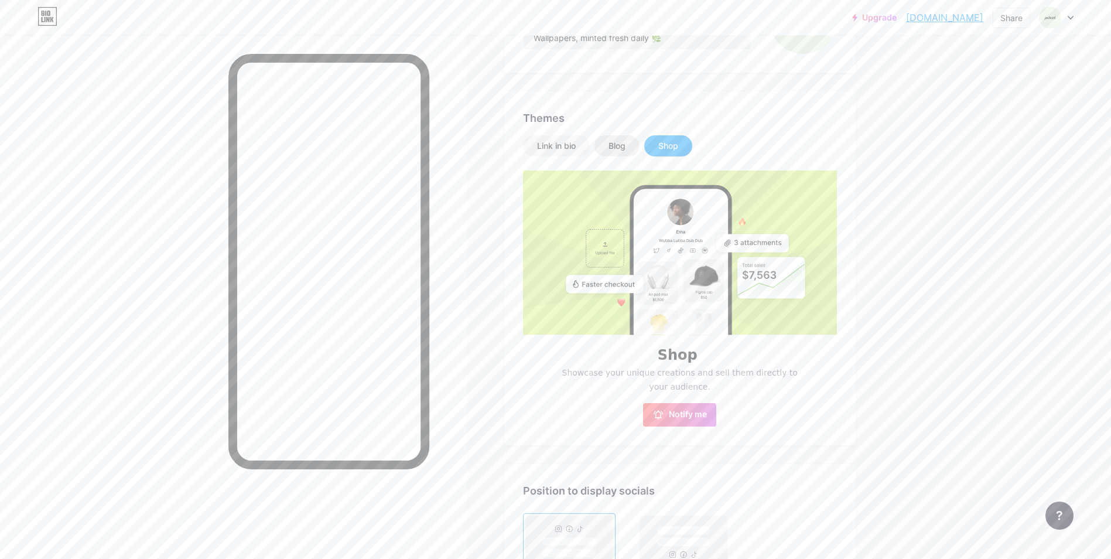
click at [617, 143] on div "Blog" at bounding box center [616, 146] width 17 height 12
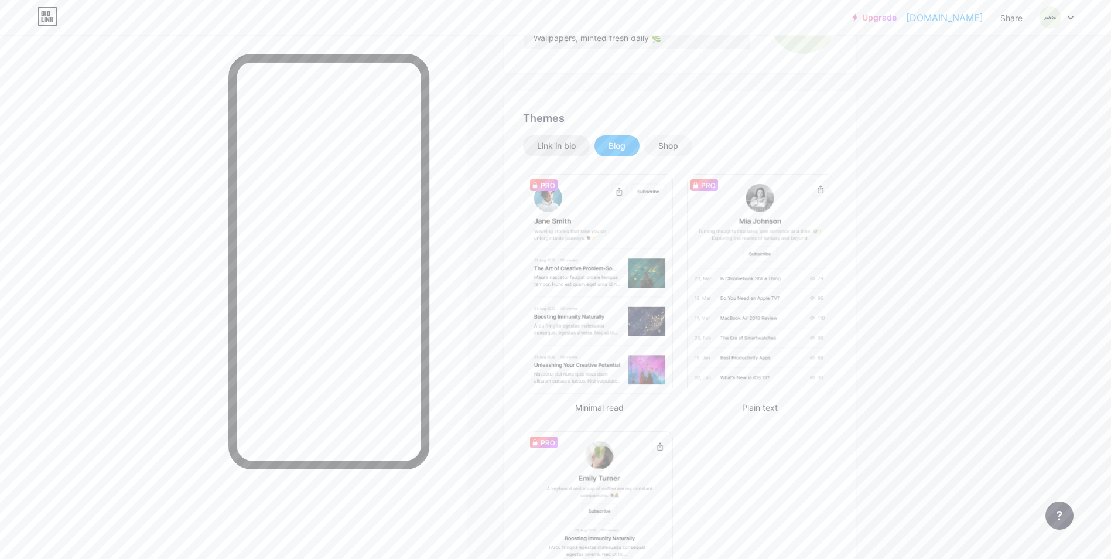
click at [550, 138] on div "Link in bio" at bounding box center [556, 145] width 67 height 21
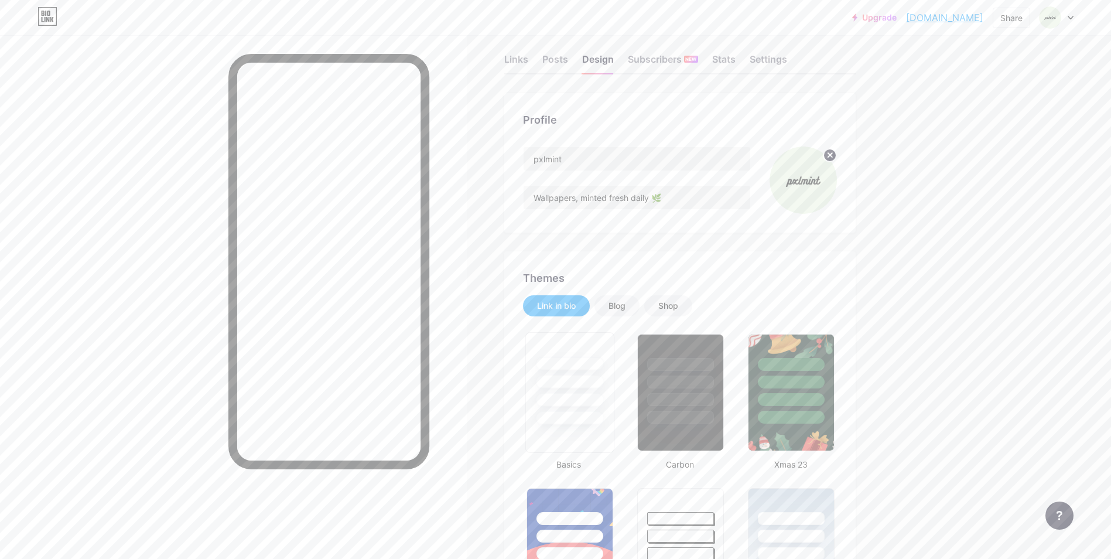
scroll to position [0, 0]
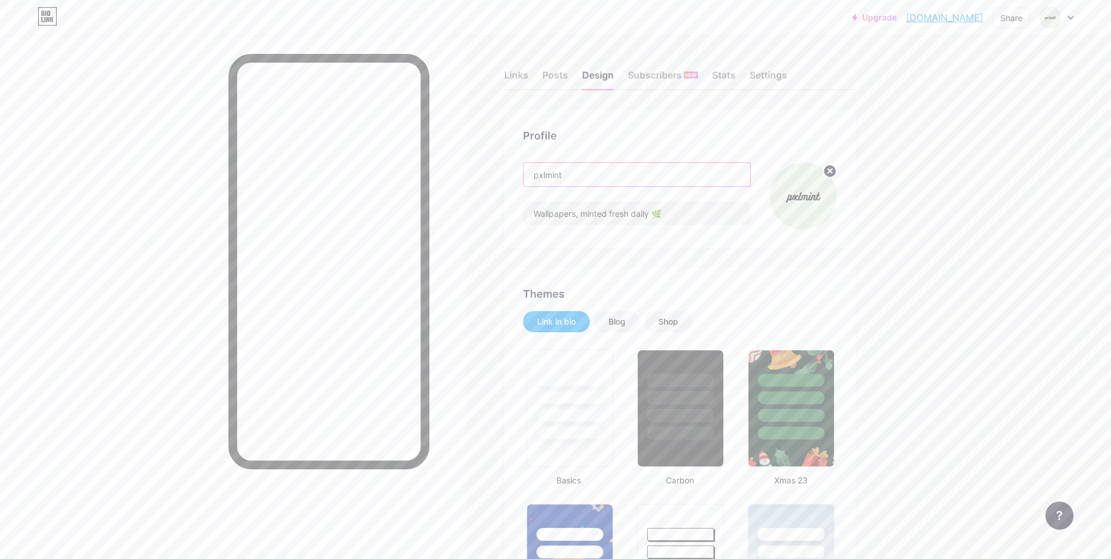
click at [545, 175] on input "pxlmint" at bounding box center [637, 174] width 227 height 23
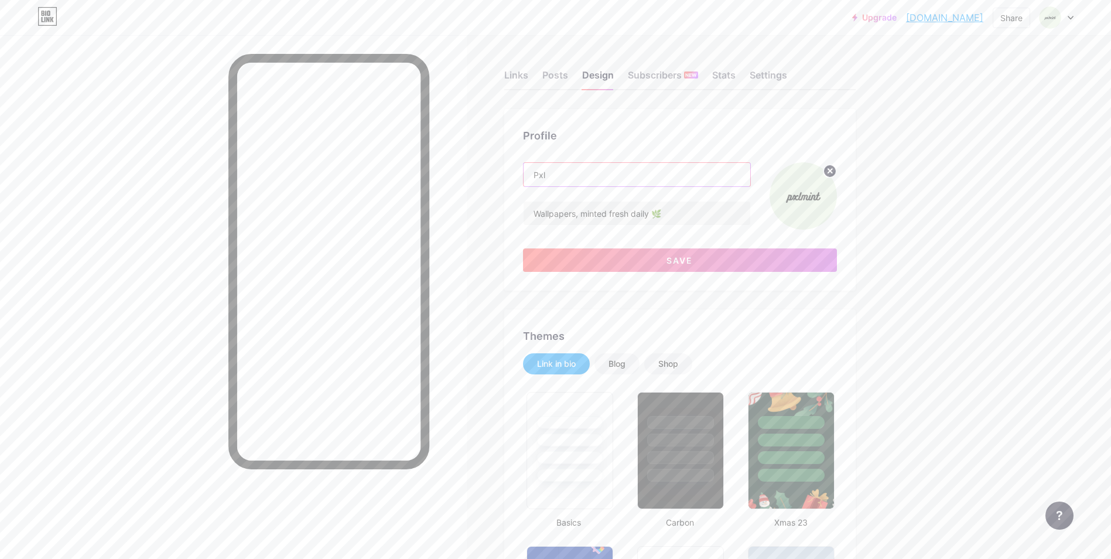
type input "Pxl Mint"
click at [805, 202] on img at bounding box center [803, 195] width 67 height 67
click at [832, 172] on icon at bounding box center [830, 171] width 4 height 4
click at [804, 204] on input "file" at bounding box center [803, 195] width 67 height 67
type input "C:\fakepath\ChatGPT Image [DATE], 10_20_11 PM.png"
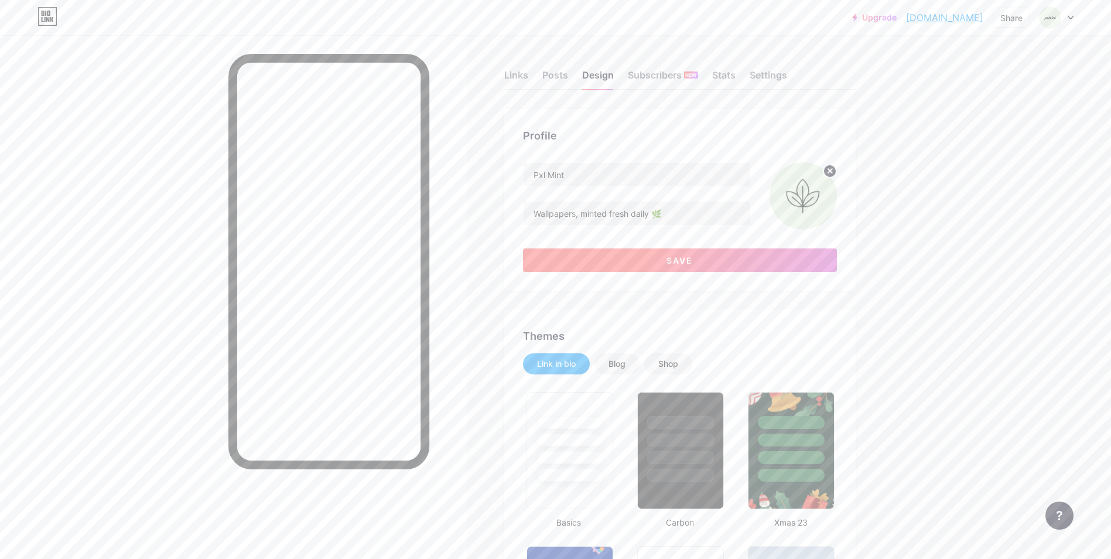
click at [647, 255] on button "Save" at bounding box center [680, 259] width 314 height 23
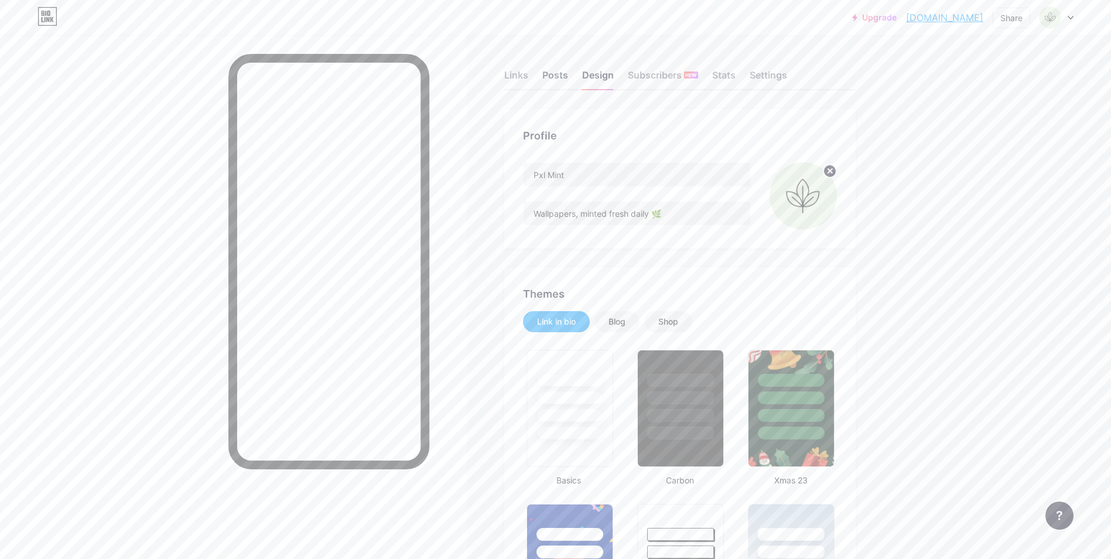
click at [559, 76] on div "Posts" at bounding box center [555, 78] width 26 height 21
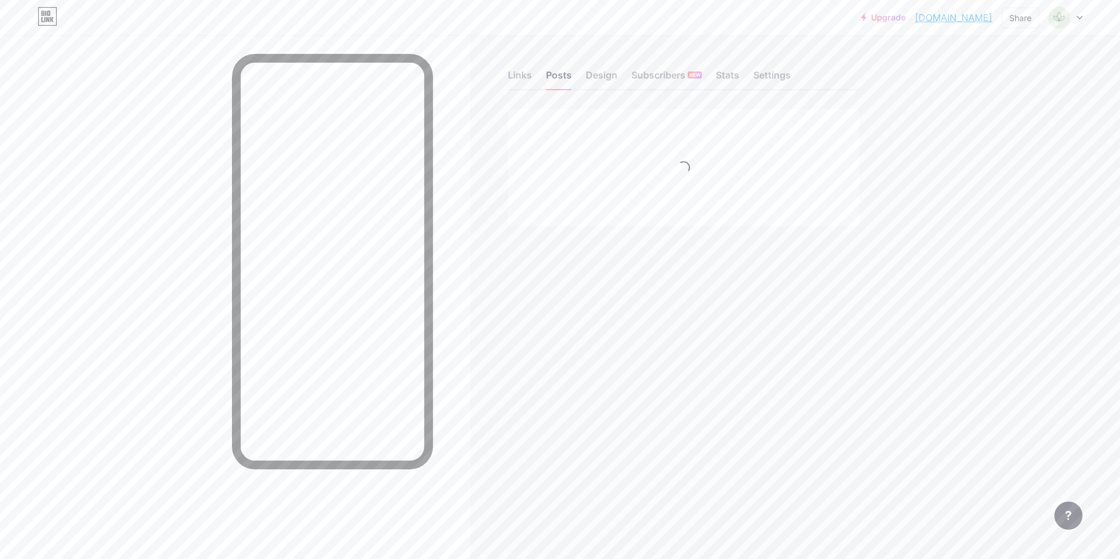
click at [498, 78] on div "Links Posts Design Subscribers NEW Stats Settings Feature requests Help center …" at bounding box center [454, 159] width 908 height 249
click at [508, 76] on div "Links" at bounding box center [520, 78] width 24 height 21
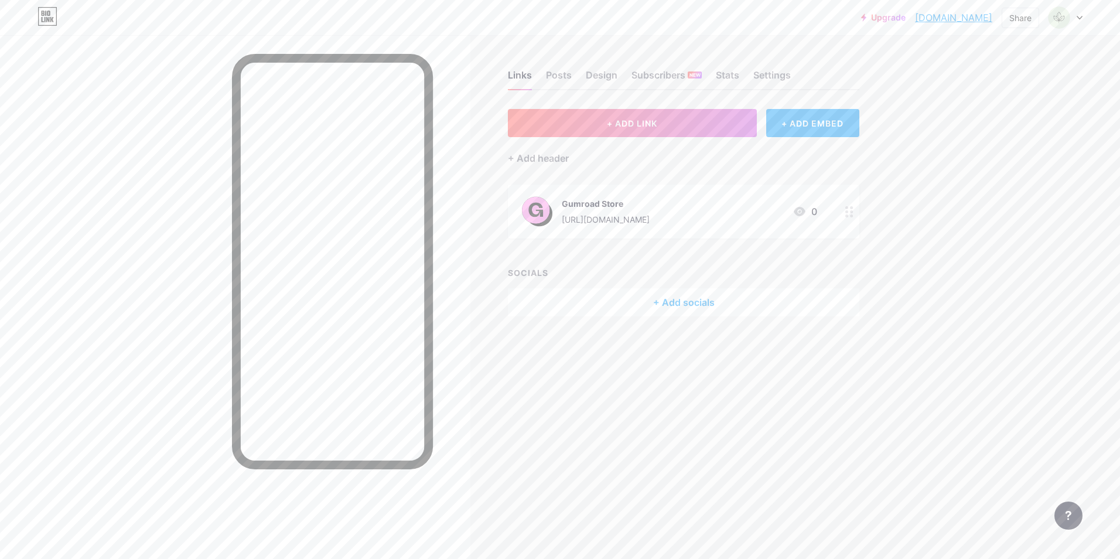
click at [798, 209] on icon at bounding box center [799, 211] width 14 height 14
click at [664, 189] on icon at bounding box center [666, 190] width 9 height 9
click at [730, 78] on div "Stats" at bounding box center [727, 78] width 23 height 21
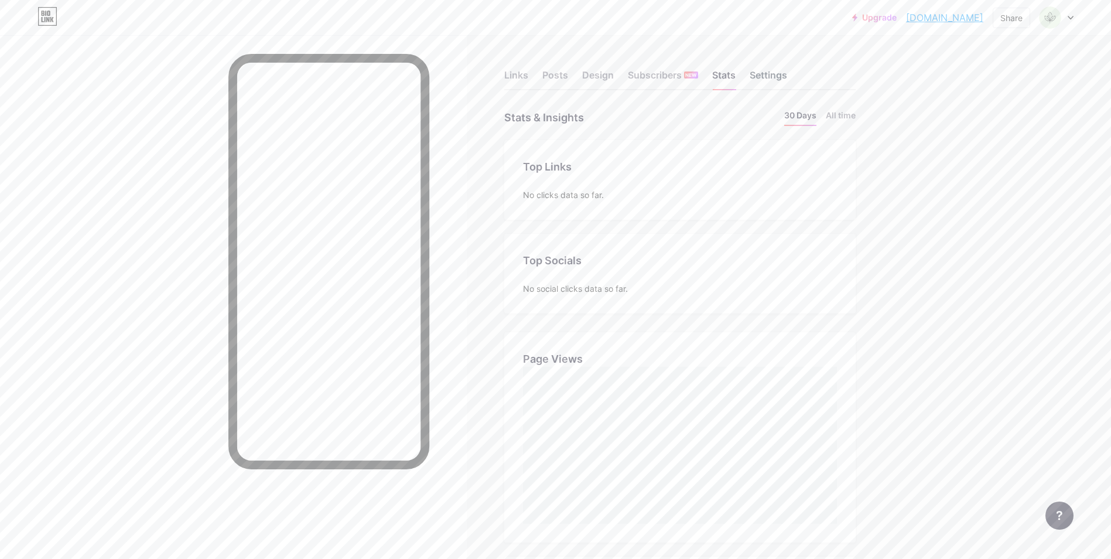
click at [764, 85] on div "Settings" at bounding box center [768, 78] width 37 height 21
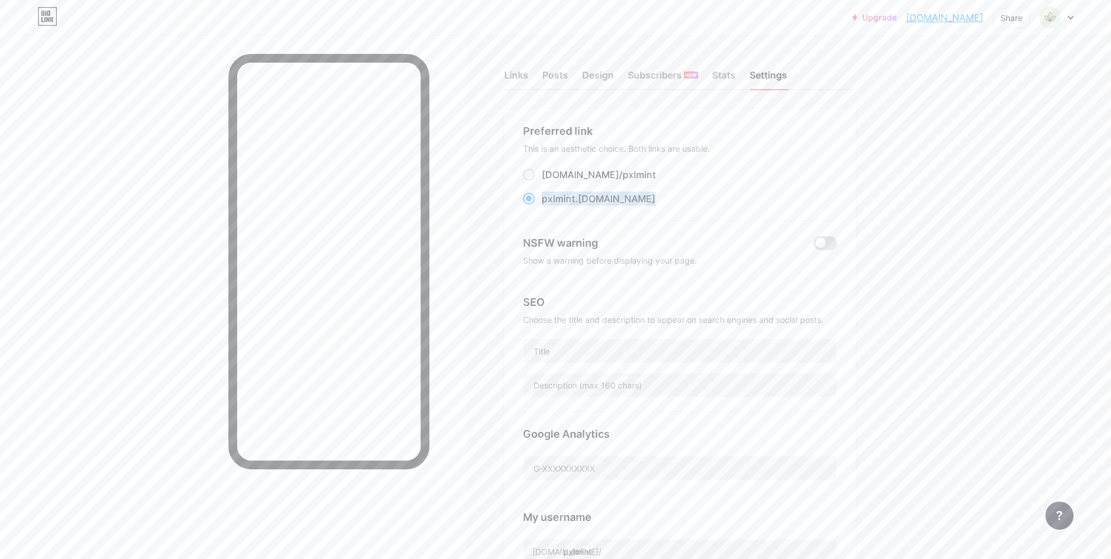
drag, startPoint x: 547, startPoint y: 198, endPoint x: 636, endPoint y: 198, distance: 89.0
click at [636, 198] on div "pxlmint .[DOMAIN_NAME]" at bounding box center [680, 198] width 314 height 15
copy label "pxlmint .[DOMAIN_NAME]"
